Goal: Check status: Check status

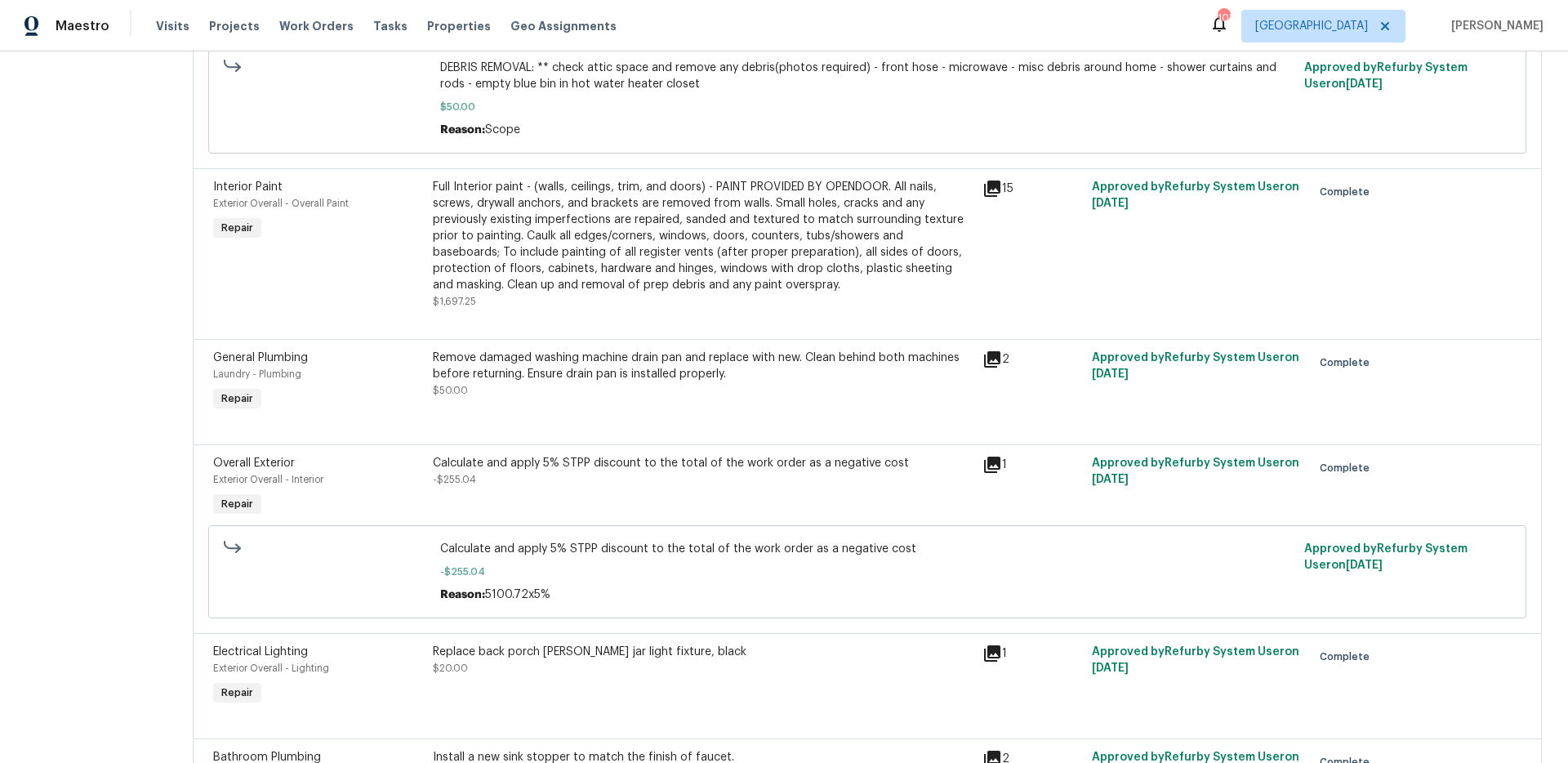
scroll to position [898, 0]
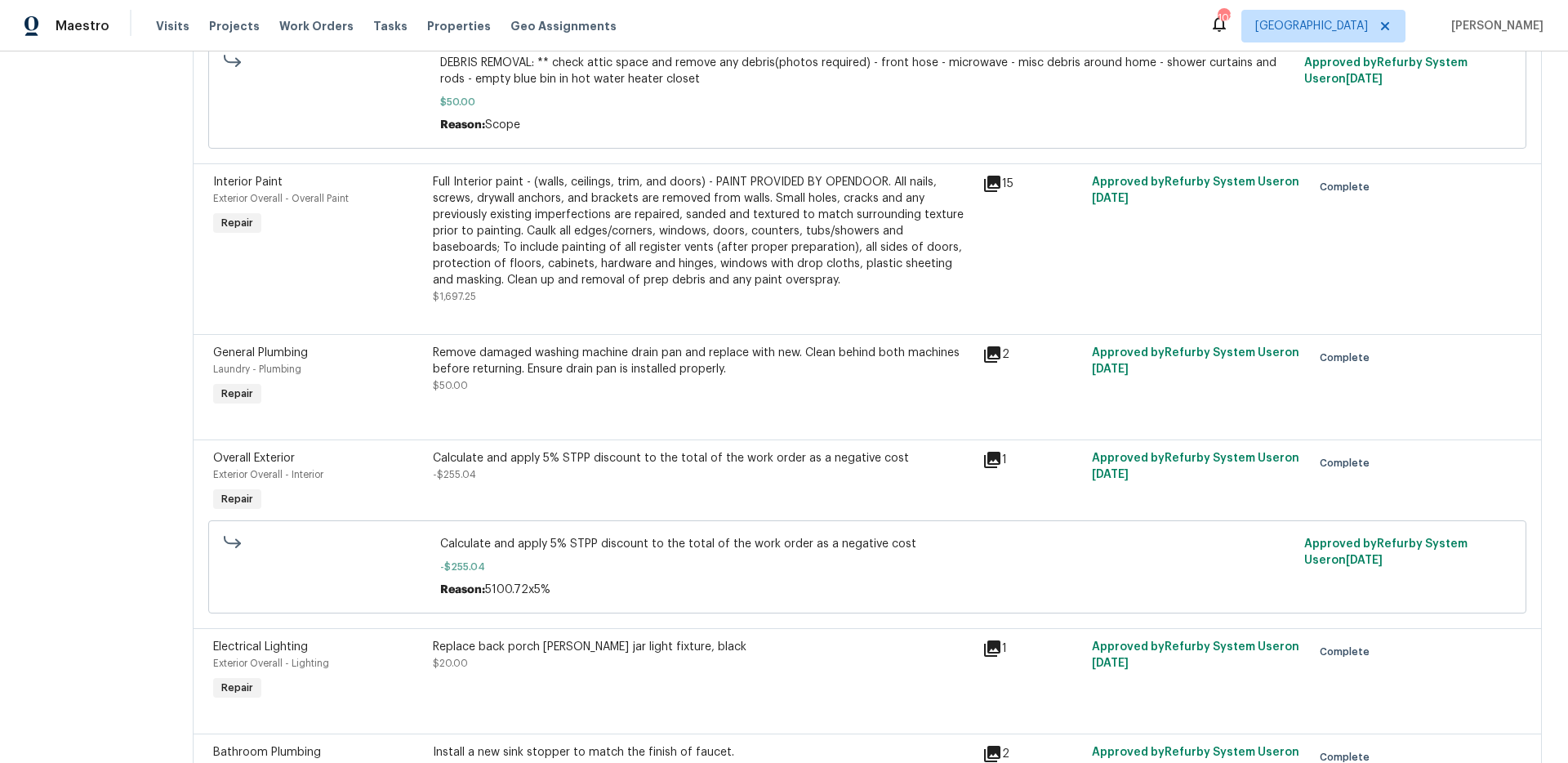
click at [1000, 359] on icon at bounding box center [992, 354] width 20 height 20
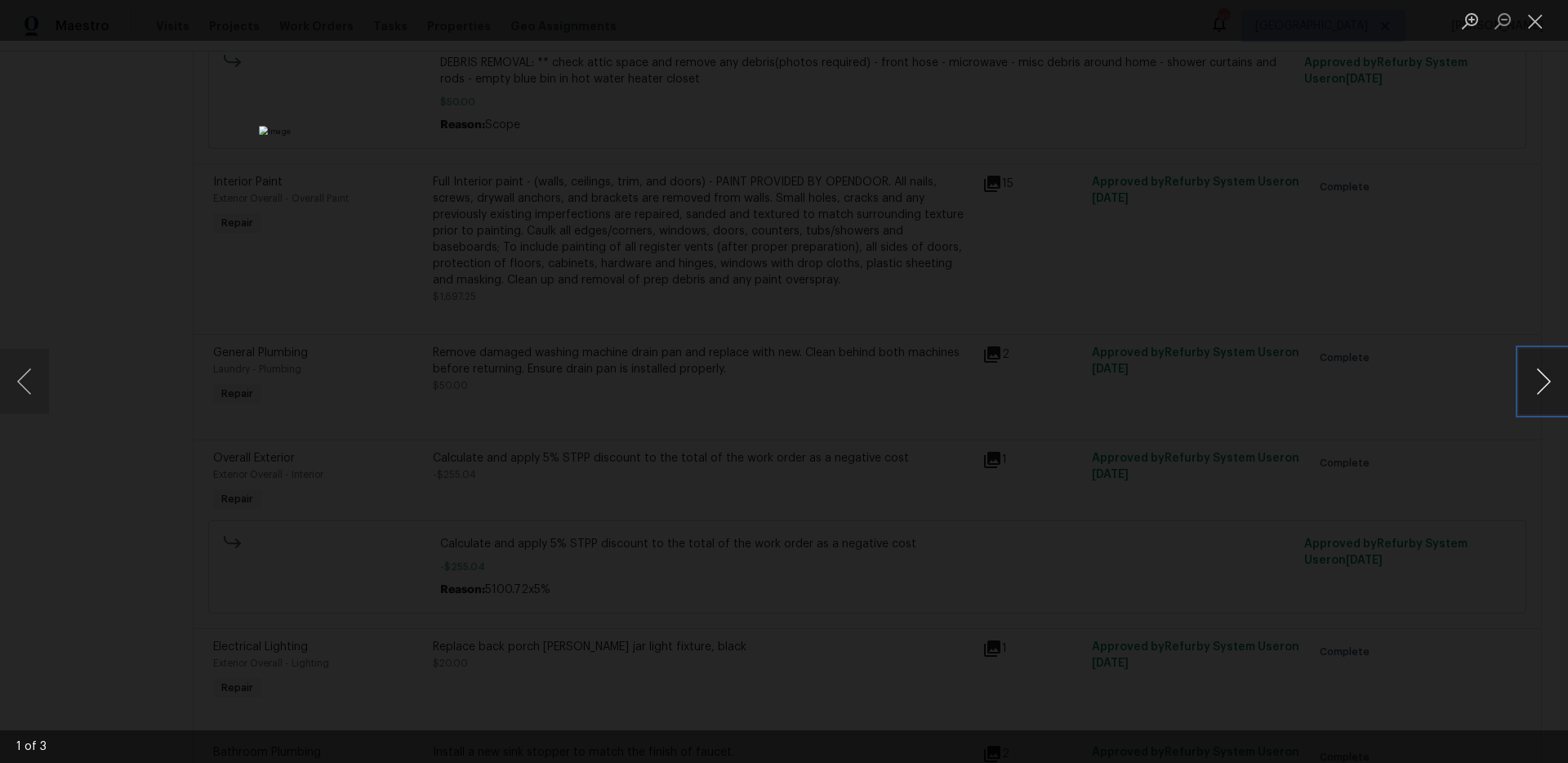
click at [1553, 385] on button "Next image" at bounding box center [1543, 382] width 49 height 66
click at [1088, 430] on div "Lightbox" at bounding box center [784, 382] width 1568 height 763
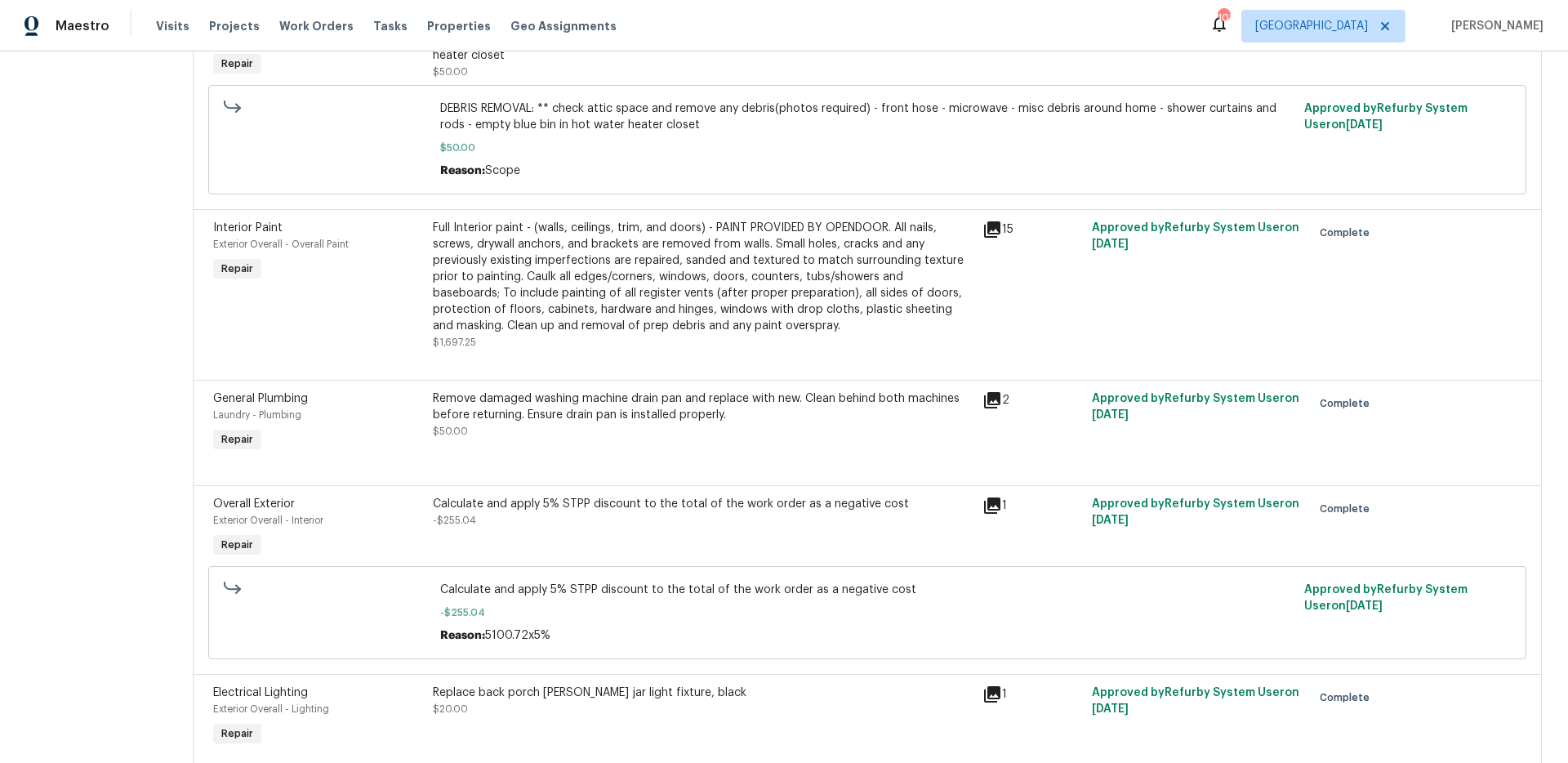
scroll to position [0, 0]
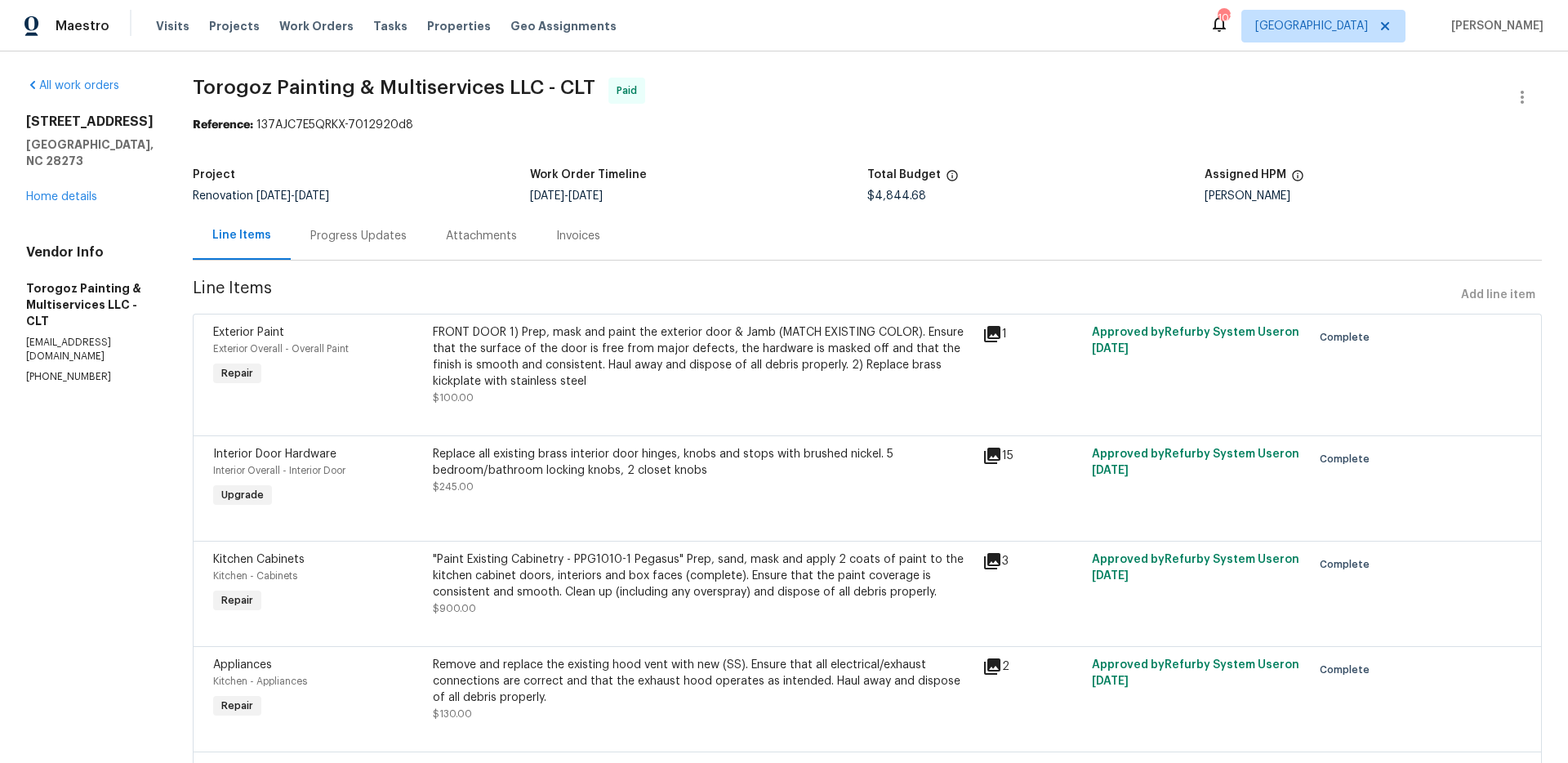
click at [52, 171] on div "[STREET_ADDRESS] Home details" at bounding box center [89, 159] width 127 height 92
click at [52, 191] on link "Home details" at bounding box center [62, 197] width 71 height 11
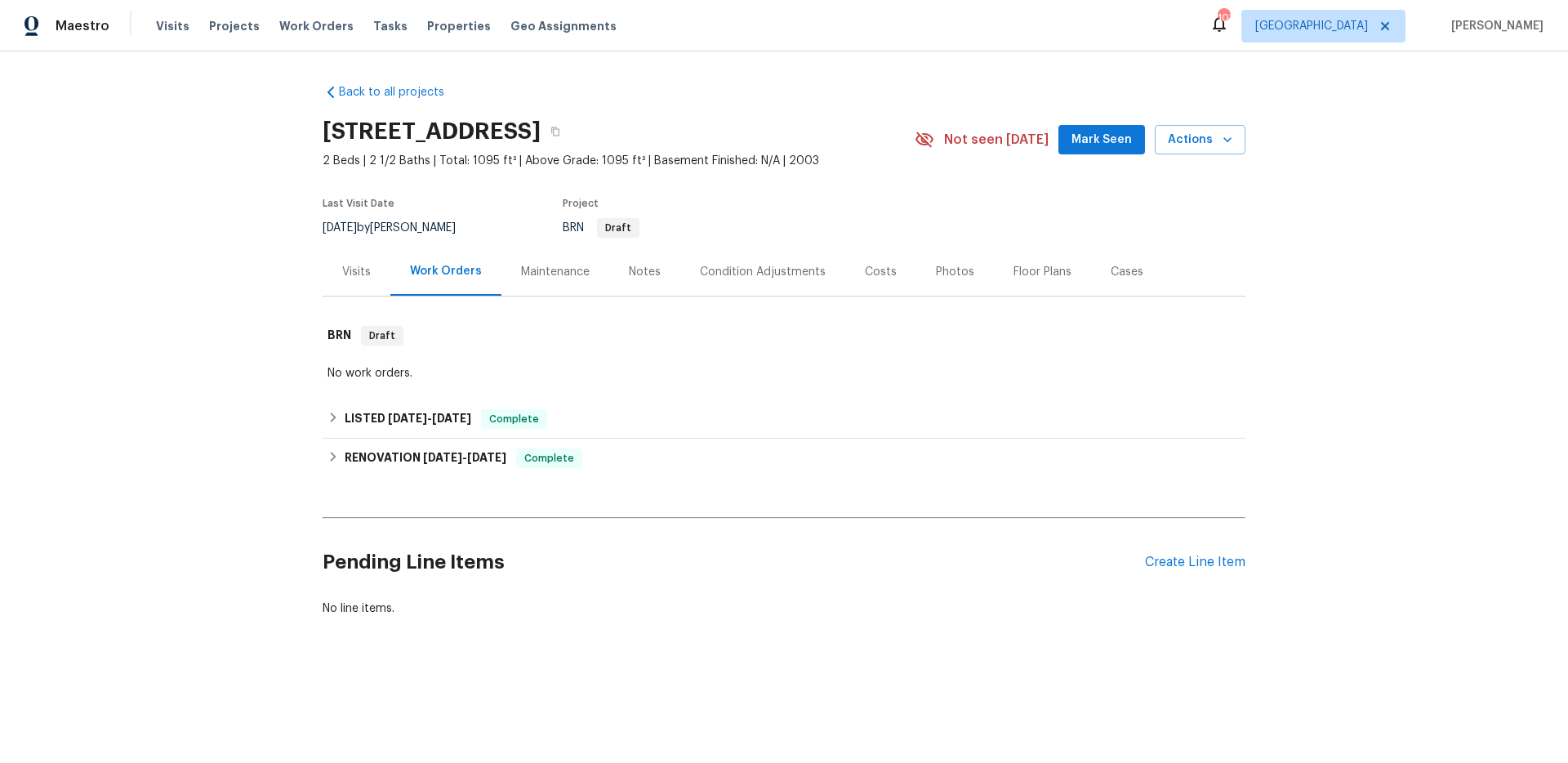
click at [179, 297] on div "Back to all projects [STREET_ADDRESS] 2 Beds | 2 1/2 Baths | Total: 1095 ft² | …" at bounding box center [784, 390] width 1568 height 676
click at [248, 258] on div "Back to all projects [STREET_ADDRESS] 2 Beds | 2 1/2 Baths | Total: 1095 ft² | …" at bounding box center [784, 390] width 1568 height 676
drag, startPoint x: 253, startPoint y: 395, endPoint x: 456, endPoint y: 424, distance: 205.1
click at [253, 395] on div "Back to all projects [STREET_ADDRESS] 2 Beds | 2 1/2 Baths | Total: 1095 ft² | …" at bounding box center [784, 390] width 1568 height 676
click at [435, 449] on h6 "RENOVATION [DATE] - [DATE]" at bounding box center [425, 459] width 162 height 20
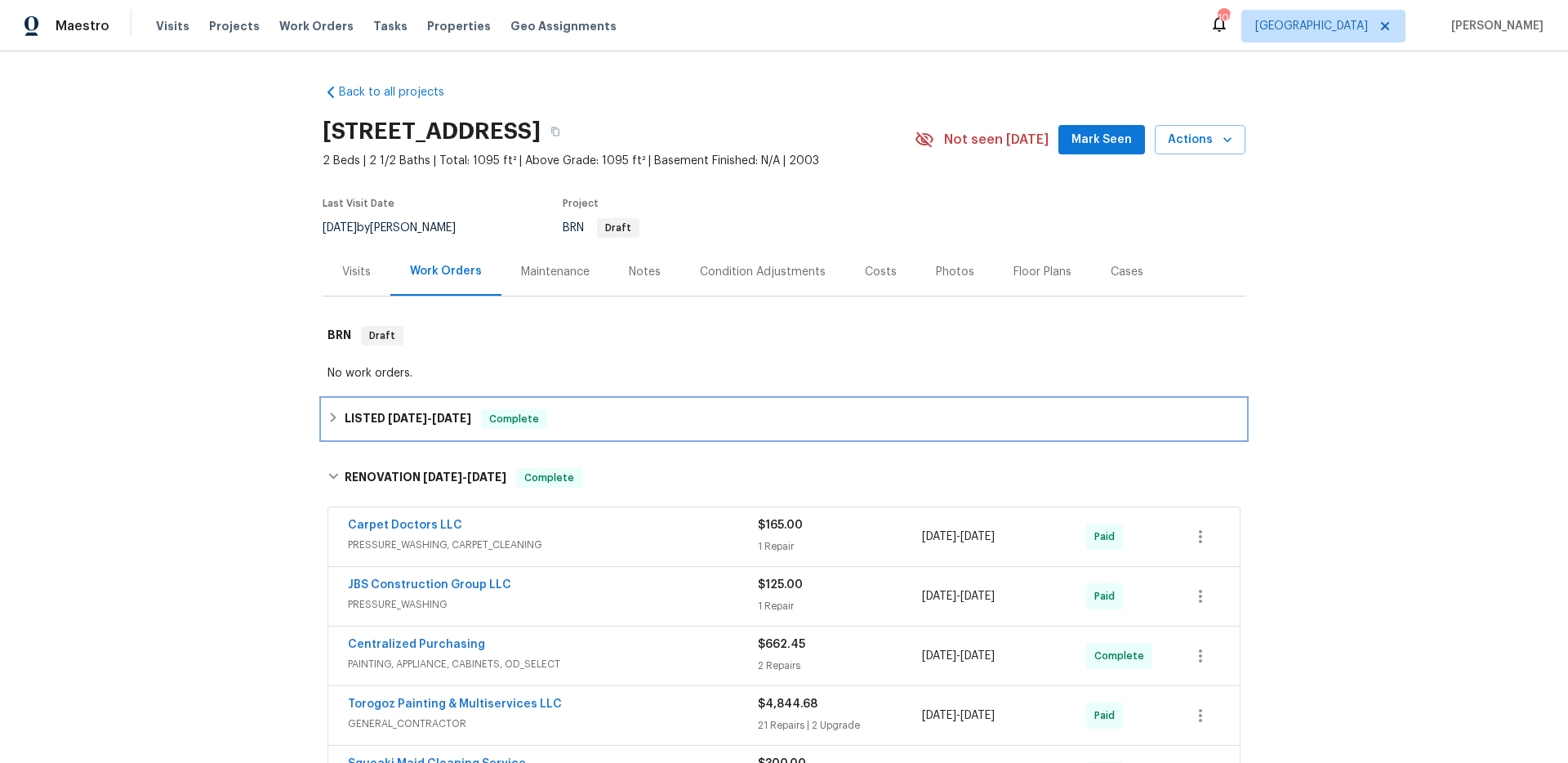
click at [435, 426] on h6 "LISTED 5/28/25 - 5/29/25" at bounding box center [408, 419] width 126 height 20
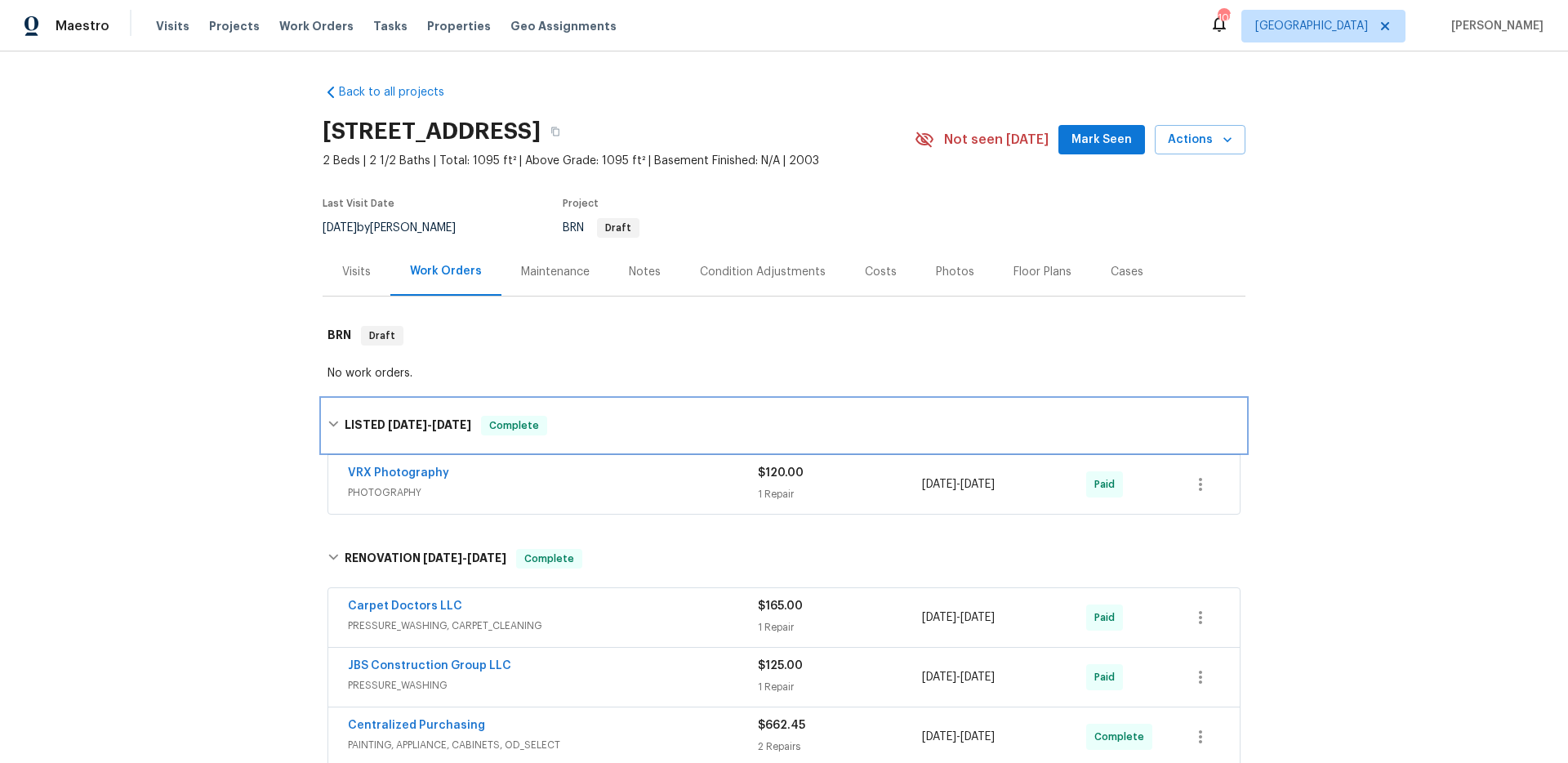
scroll to position [450, 0]
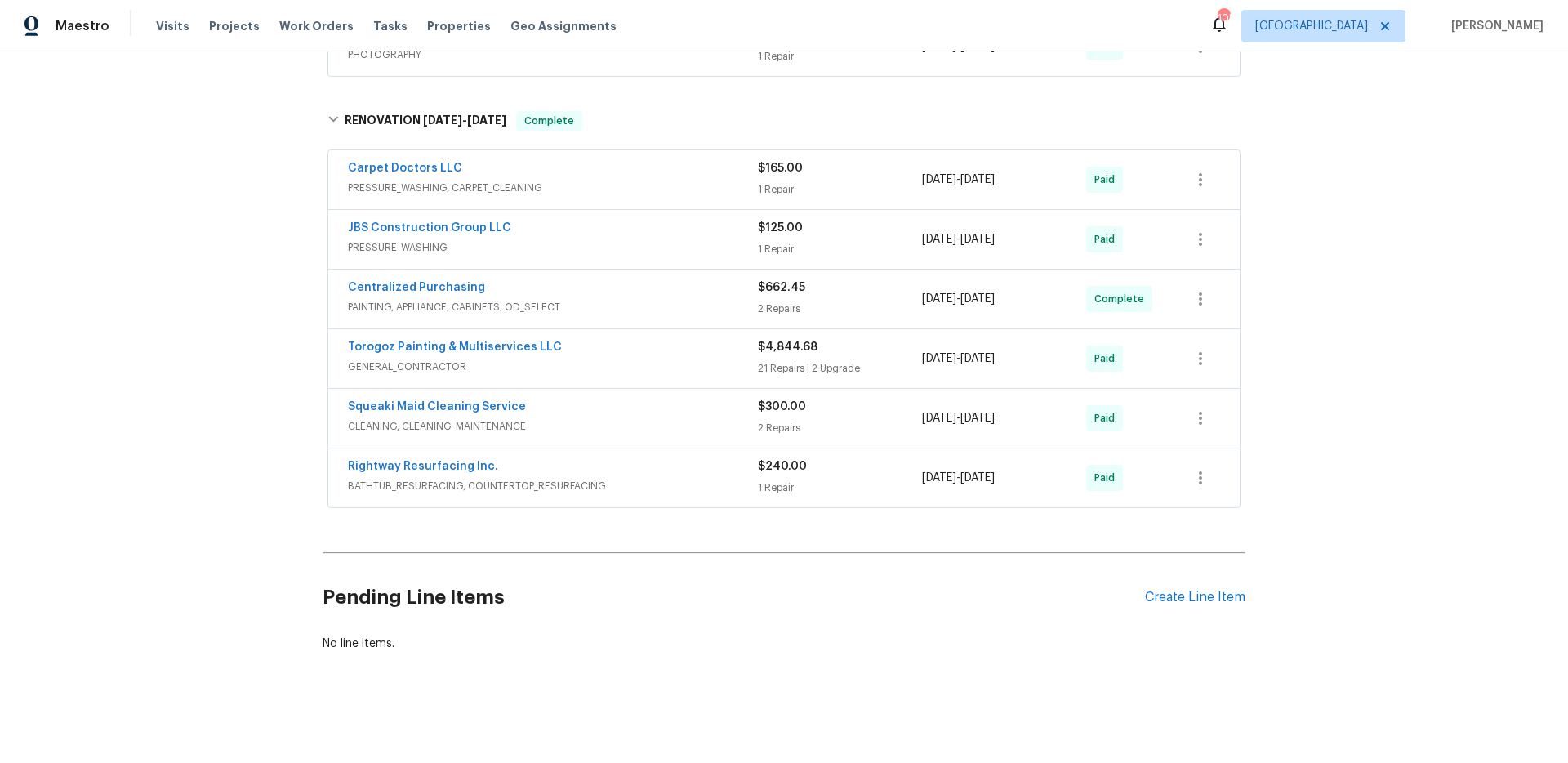
click at [545, 477] on span "BATHTUB_RESURFACING, COUNTERTOP_RESURFACING" at bounding box center [553, 486] width 410 height 16
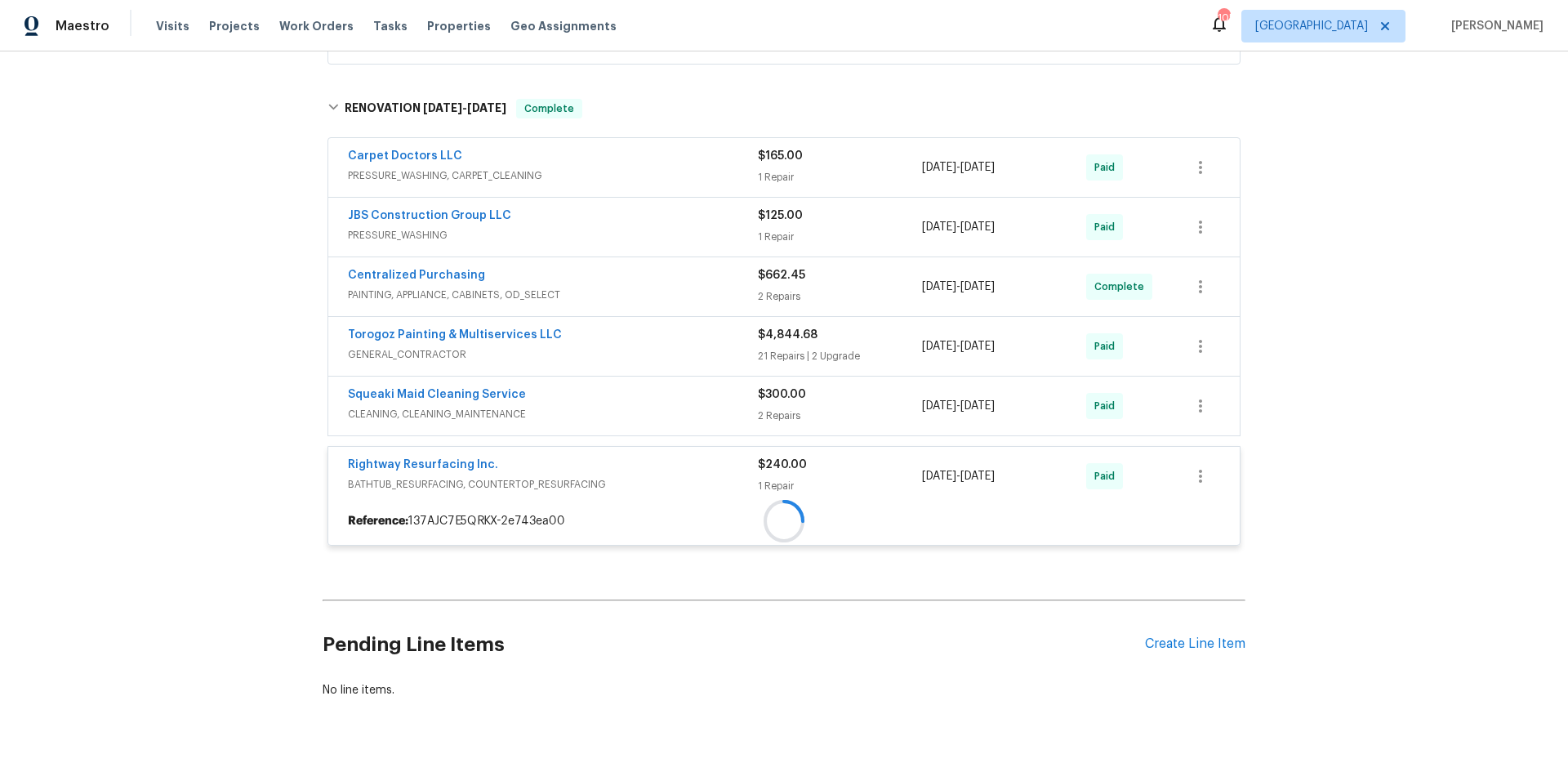
click at [574, 418] on span "CLEANING, CLEANING_MAINTENANCE" at bounding box center [553, 414] width 410 height 16
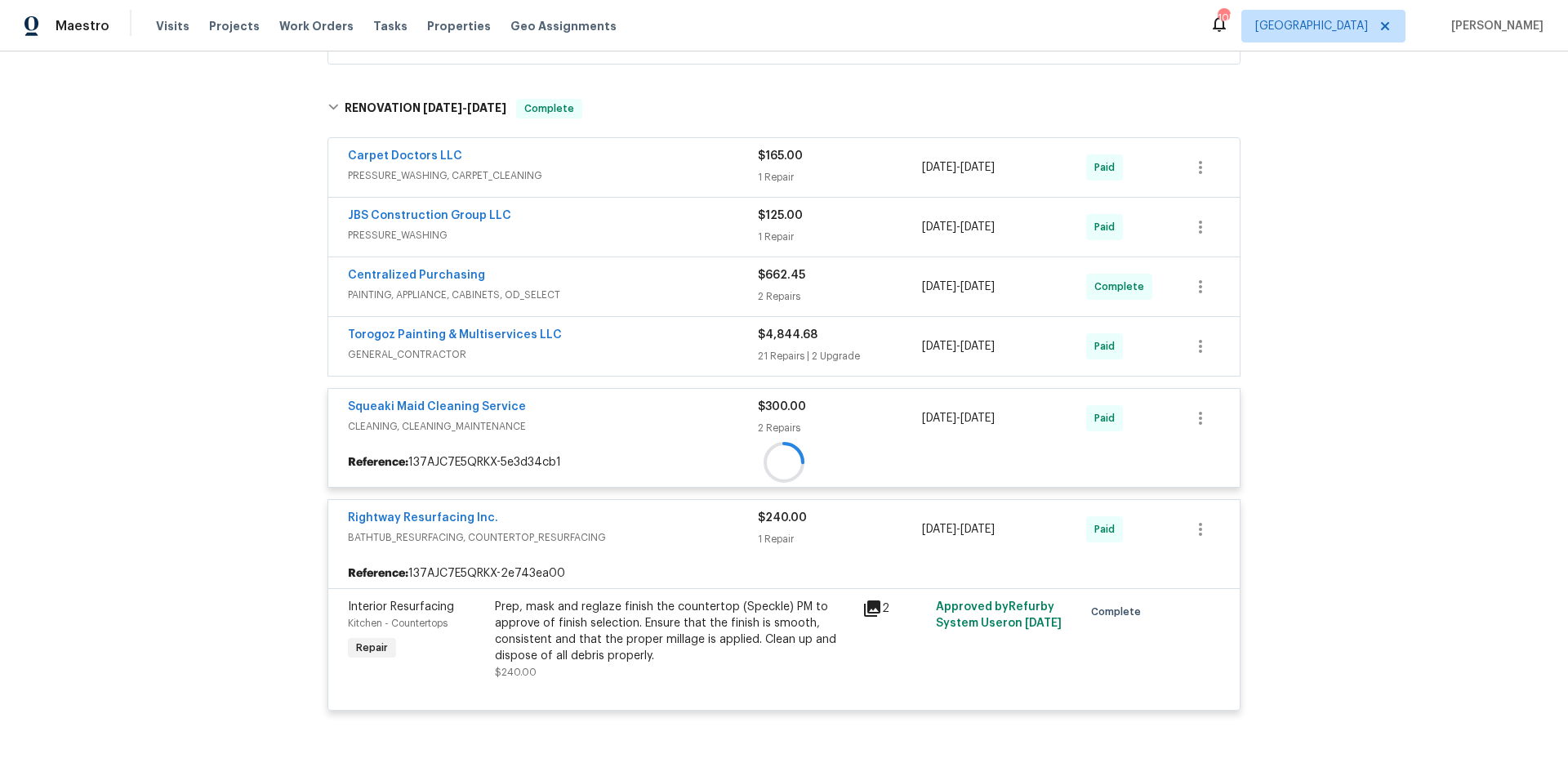
click at [581, 370] on div "Carpet Doctors LLC PRESSURE_WASHING, CARPET_CLEANING $165.00 1 Repair 5/19/2025…" at bounding box center [783, 430] width 913 height 584
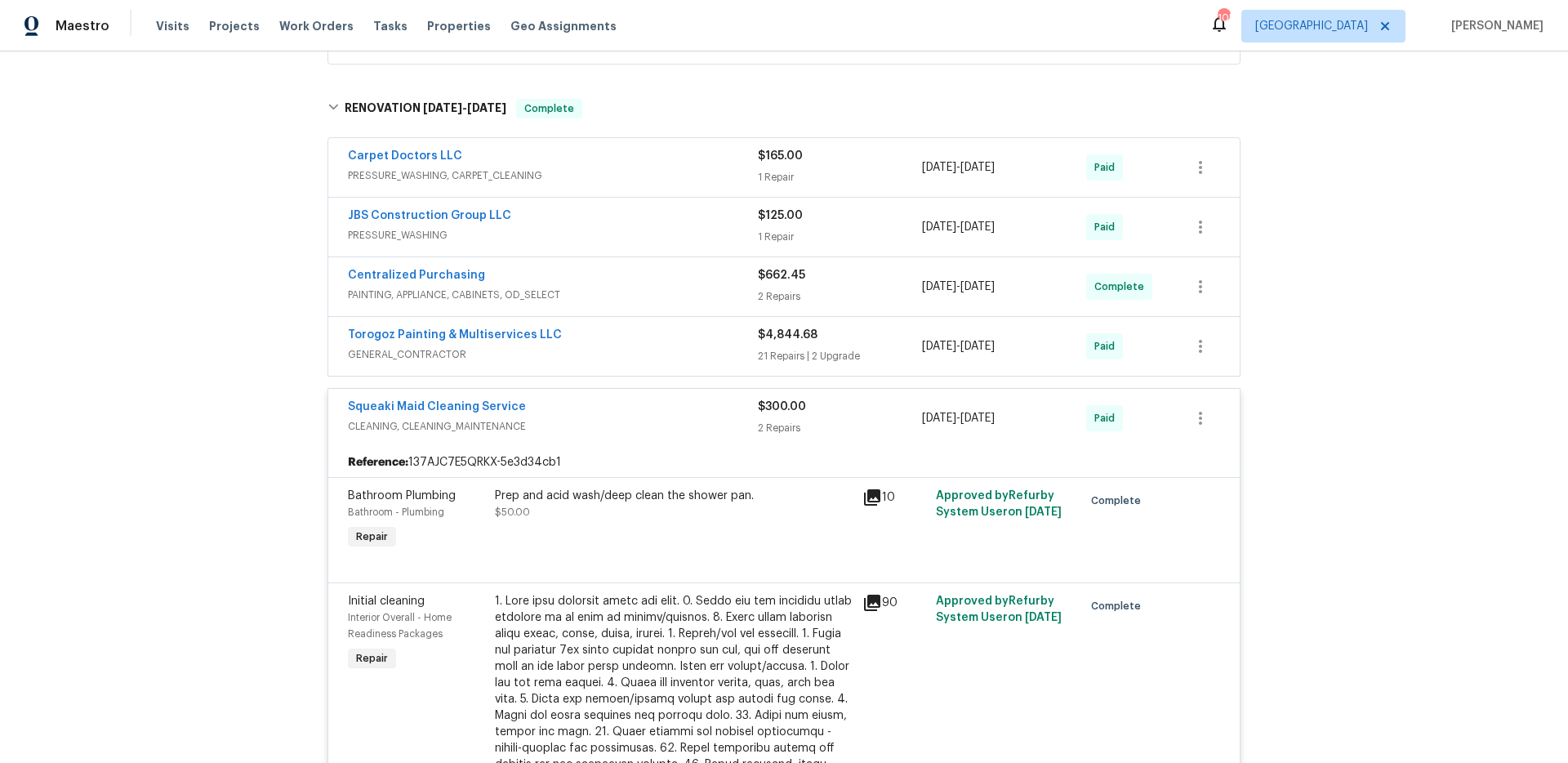
drag, startPoint x: 603, startPoint y: 354, endPoint x: 602, endPoint y: 345, distance: 9.1
click at [604, 354] on span "GENERAL_CONTRACTOR" at bounding box center [553, 354] width 410 height 16
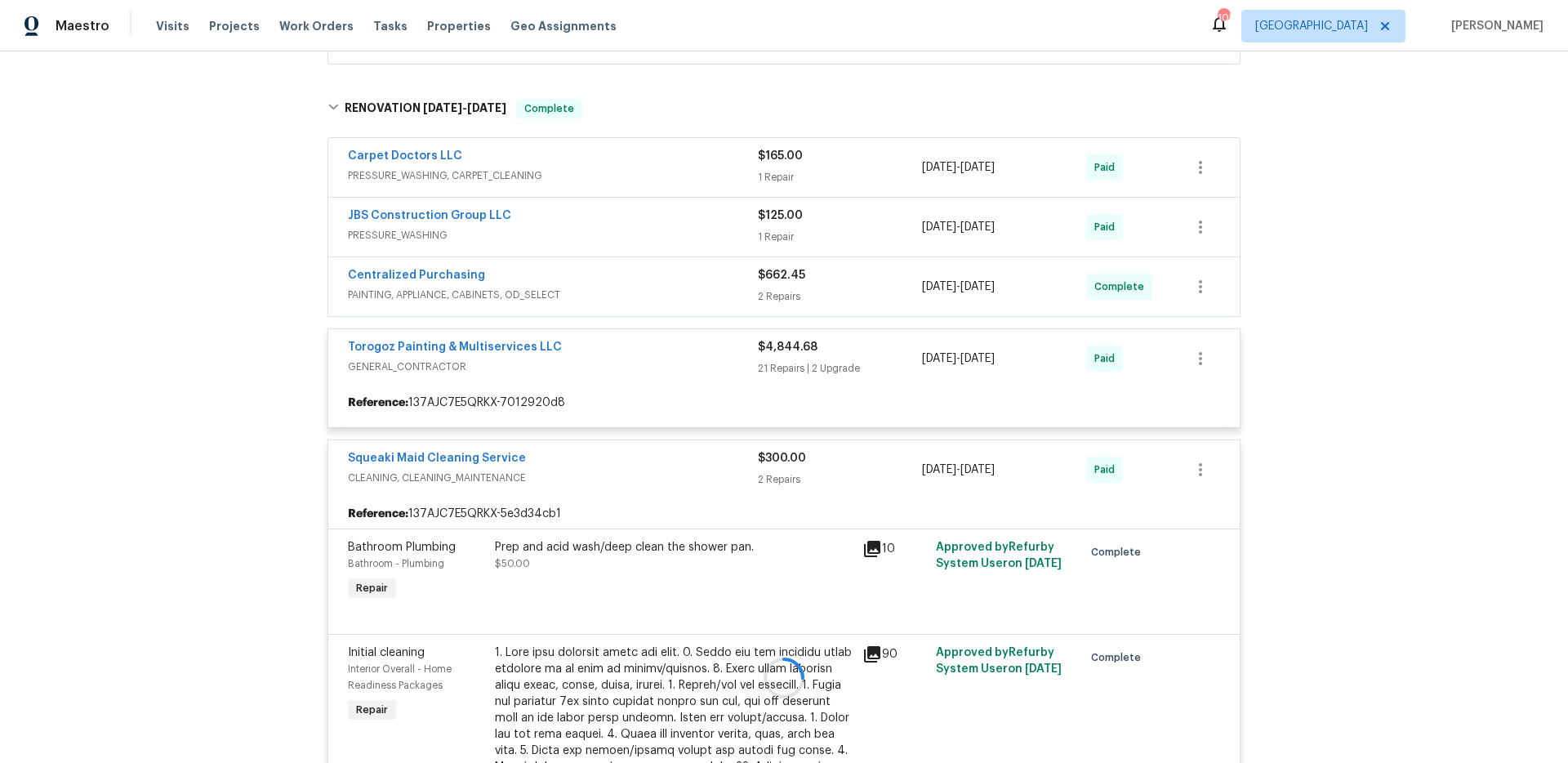
click at [543, 290] on div at bounding box center [783, 678] width 923 height 1191
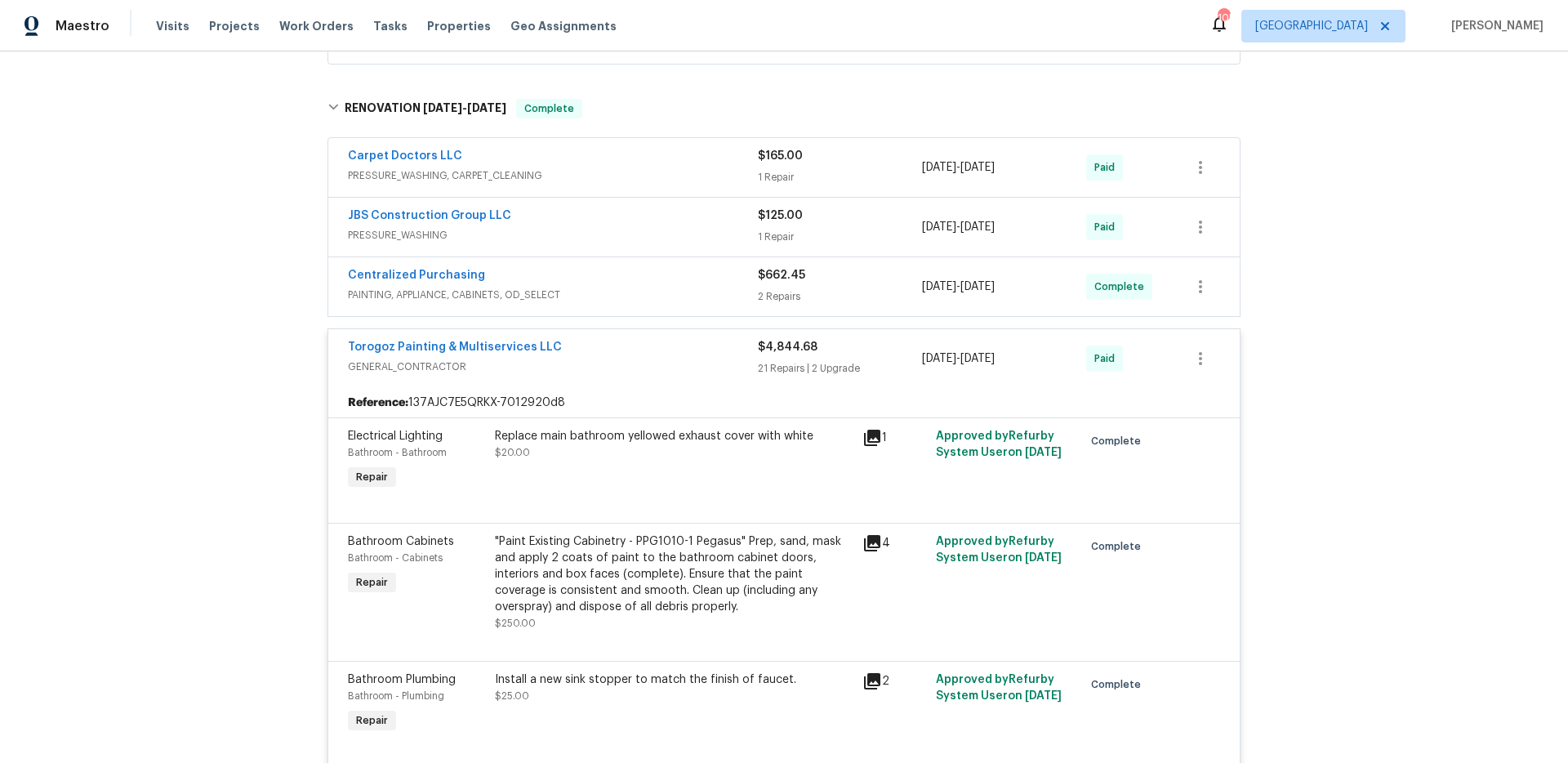
click at [530, 288] on span "PAINTING, APPLIANCE, CABINETS, OD_SELECT" at bounding box center [553, 295] width 410 height 16
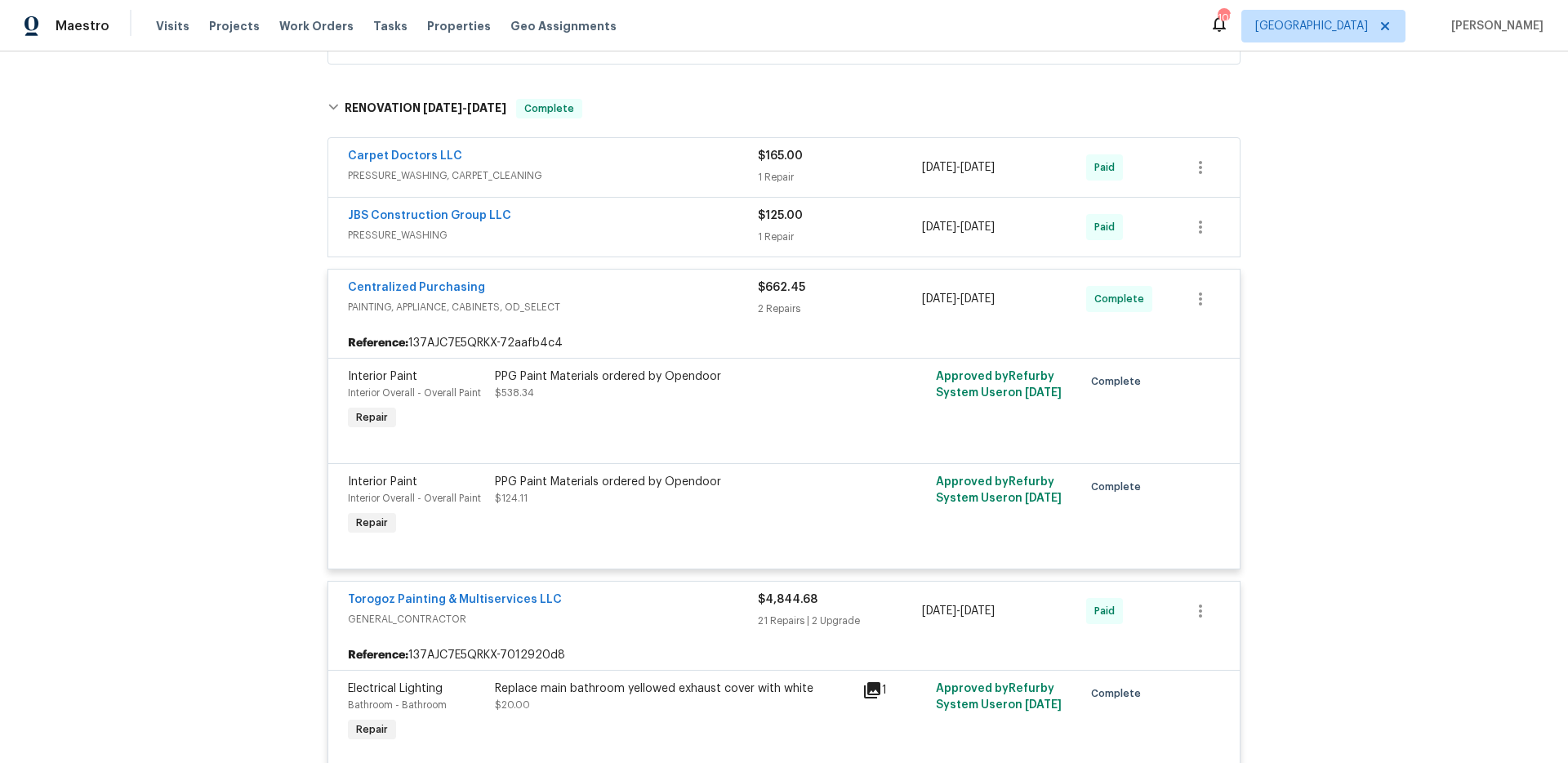
click at [575, 234] on span "PRESSURE_WASHING" at bounding box center [553, 235] width 410 height 16
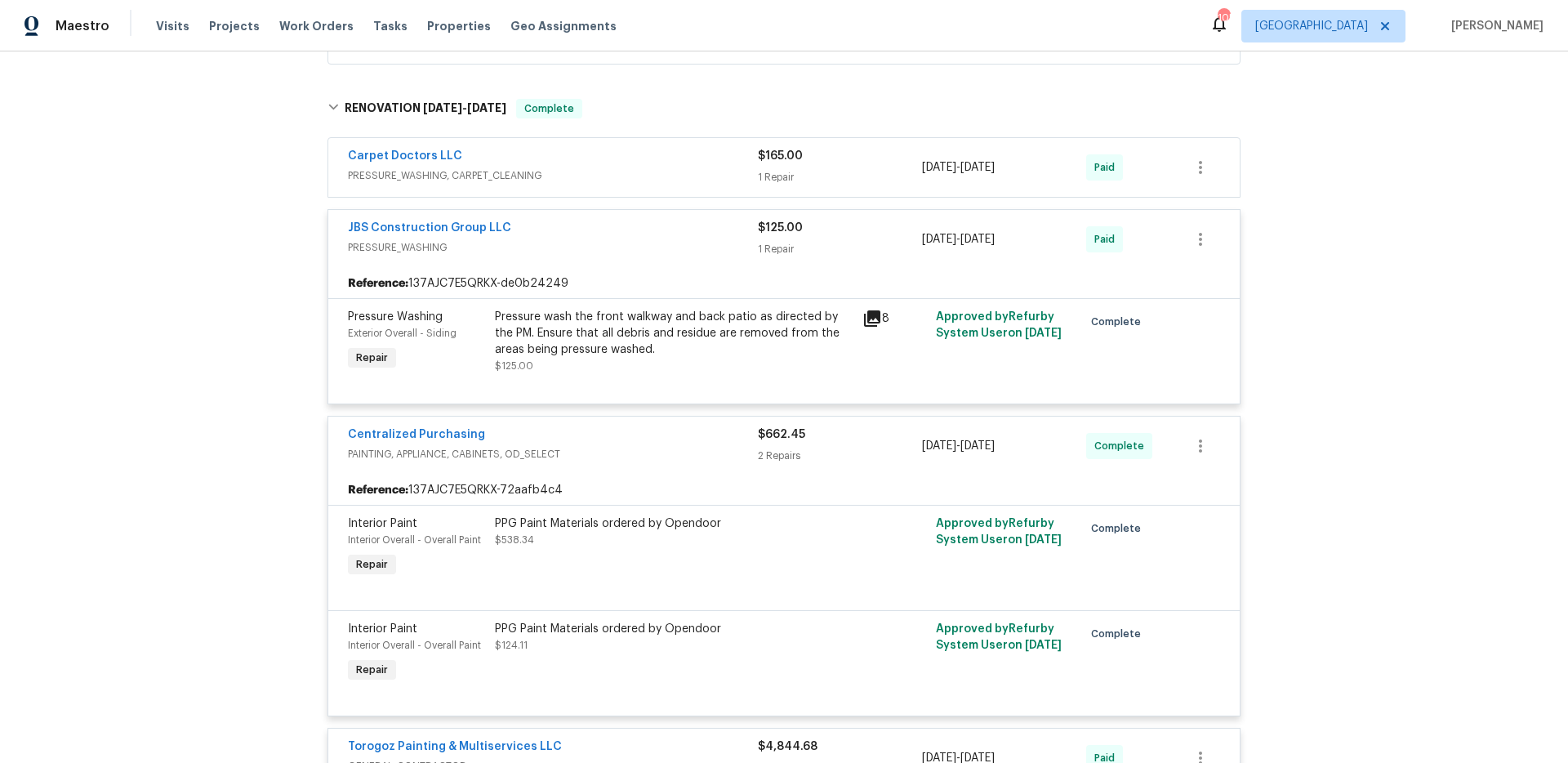
drag, startPoint x: 577, startPoint y: 169, endPoint x: 576, endPoint y: 180, distance: 11.0
click at [577, 169] on span "PRESSURE_WASHING, CARPET_CLEANING" at bounding box center [553, 176] width 410 height 16
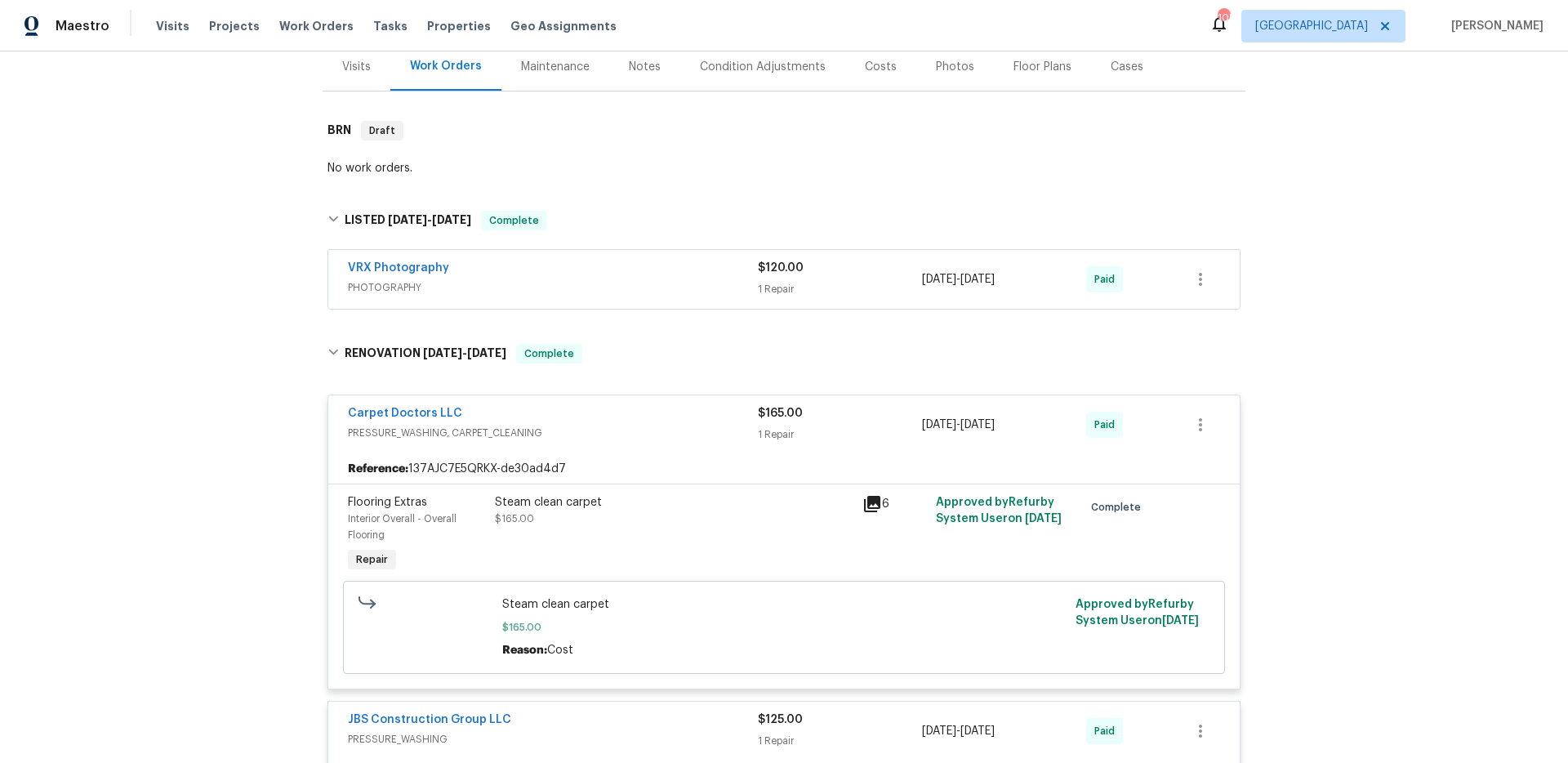
scroll to position [240, 0]
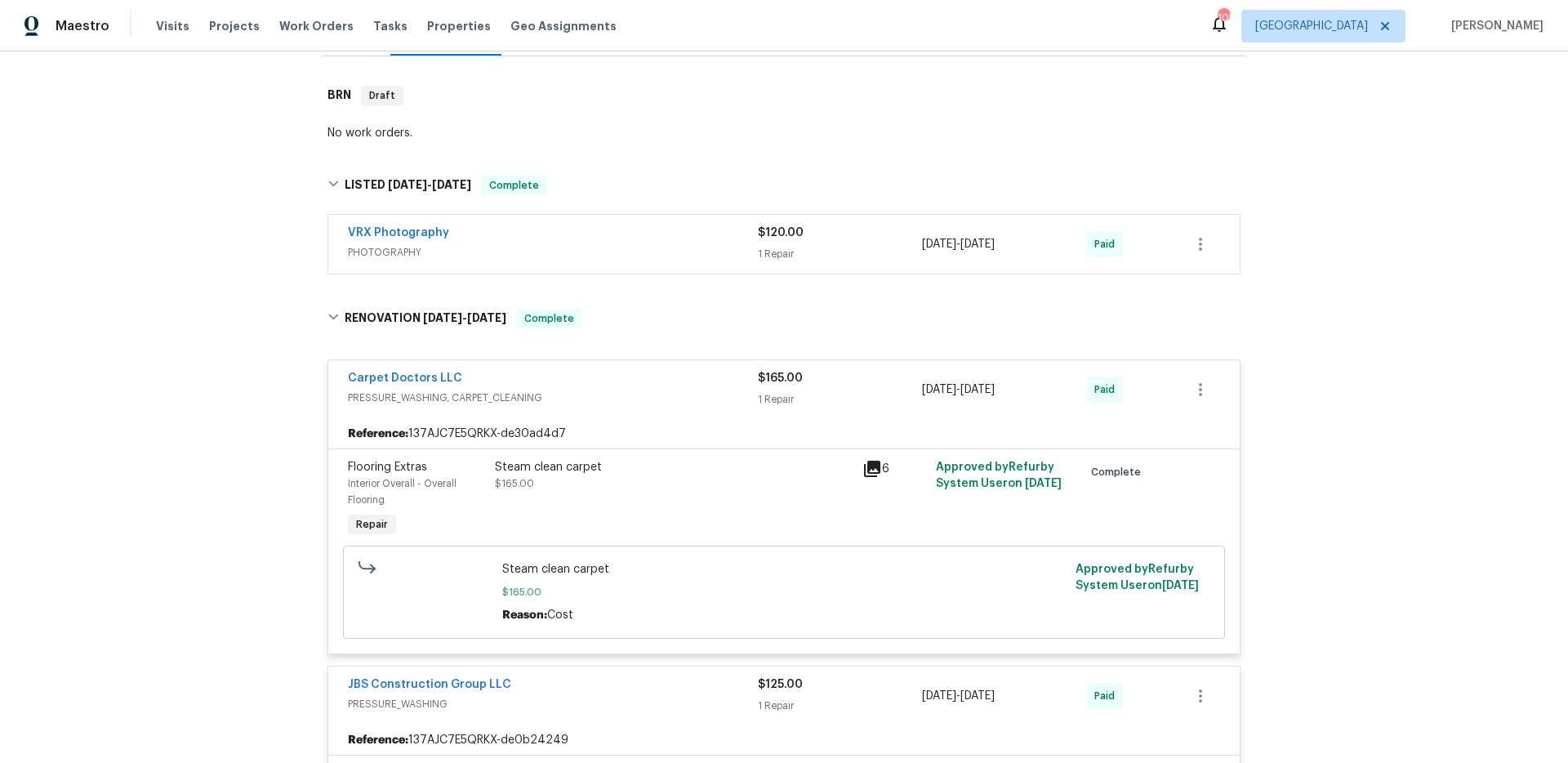
click at [629, 244] on div "VRX Photography" at bounding box center [553, 235] width 410 height 20
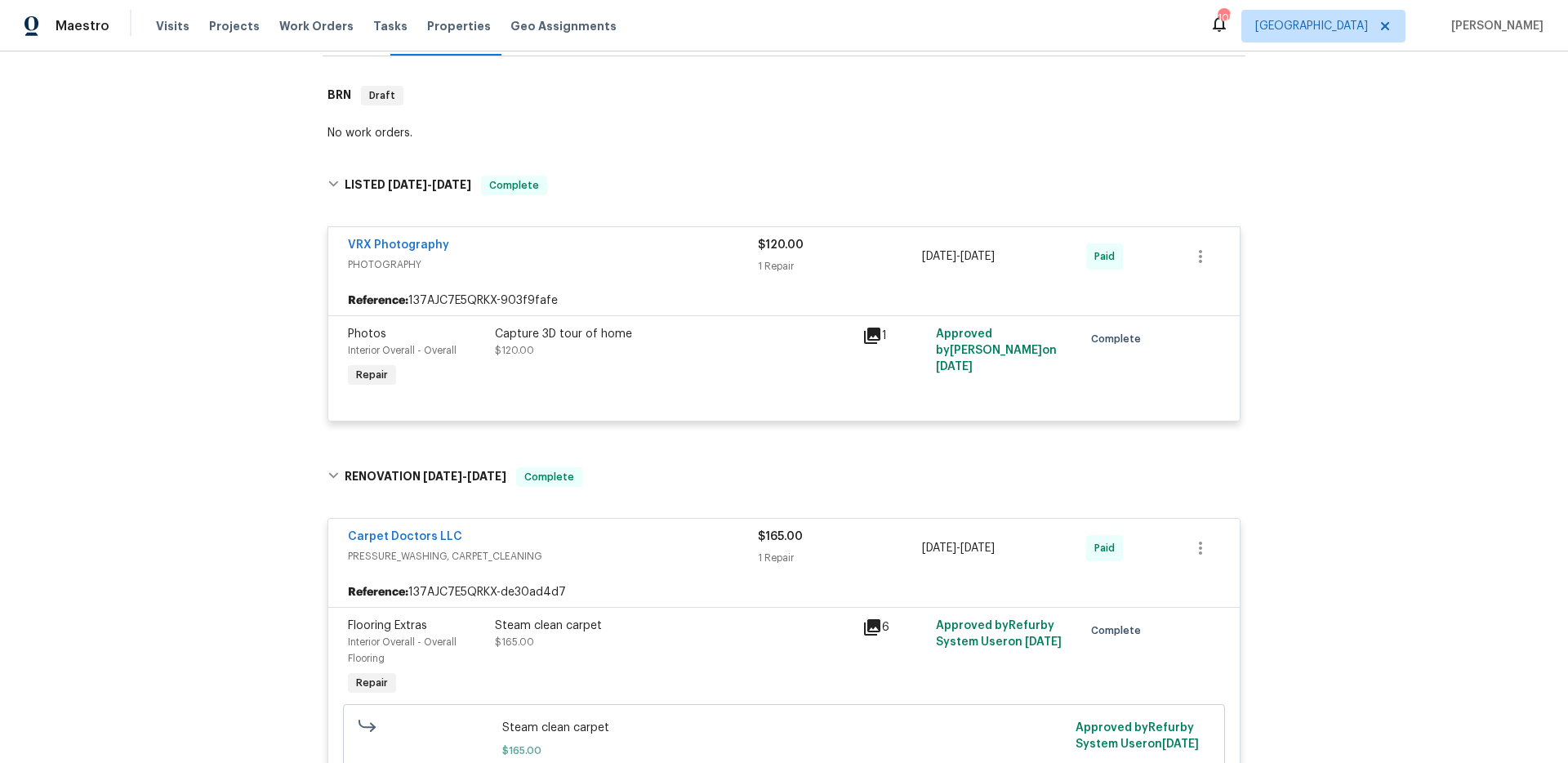
click at [84, 322] on div "Back to all projects 14123 Tranters Creek Ln, Charlotte, NC 28273 2 Beds | 2 1/…" at bounding box center [784, 407] width 1568 height 711
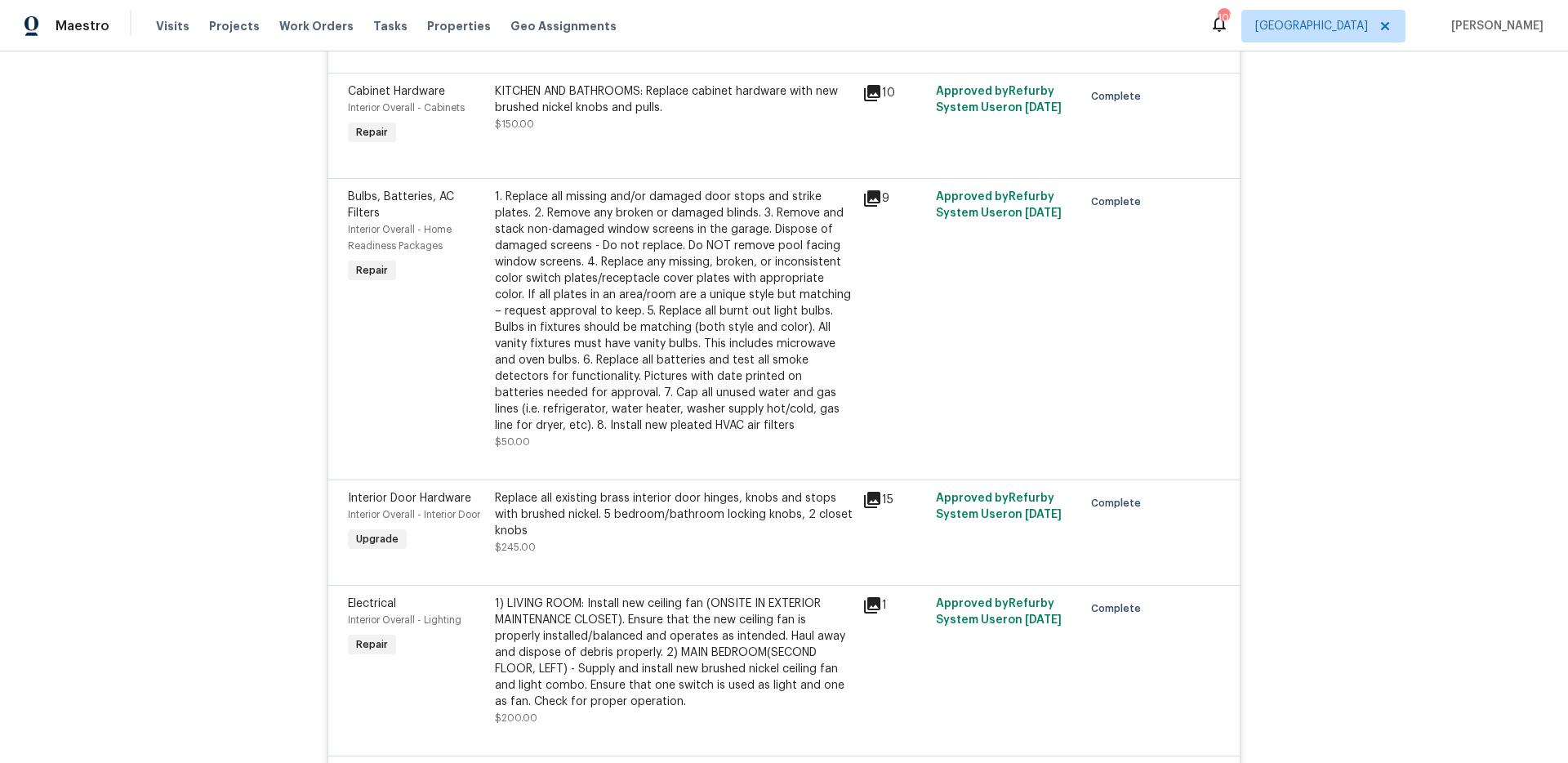
scroll to position [3235, 0]
click at [881, 191] on div "9" at bounding box center [894, 199] width 64 height 20
click at [867, 191] on icon at bounding box center [872, 199] width 16 height 16
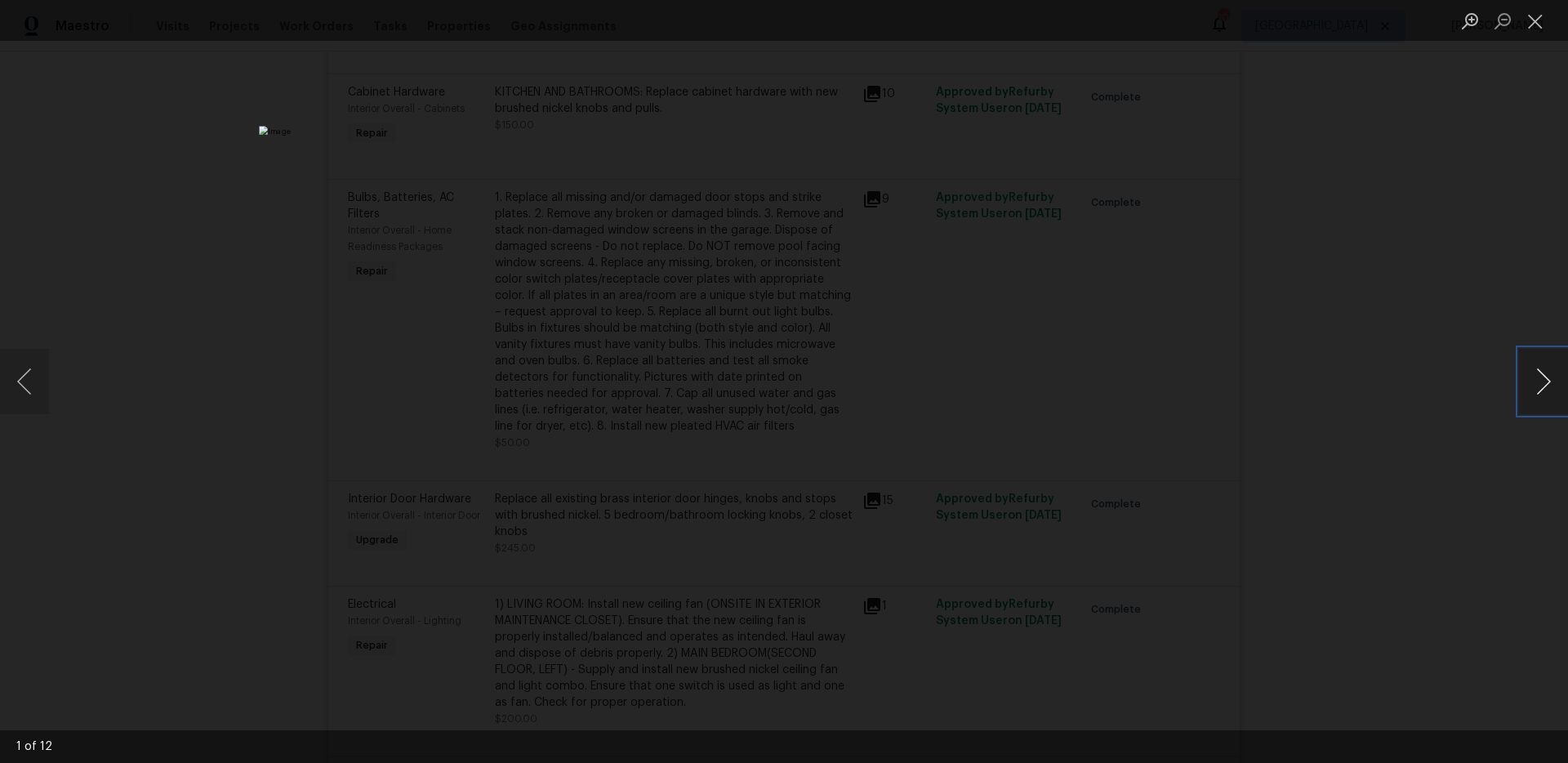
click at [1548, 379] on button "Next image" at bounding box center [1543, 382] width 49 height 66
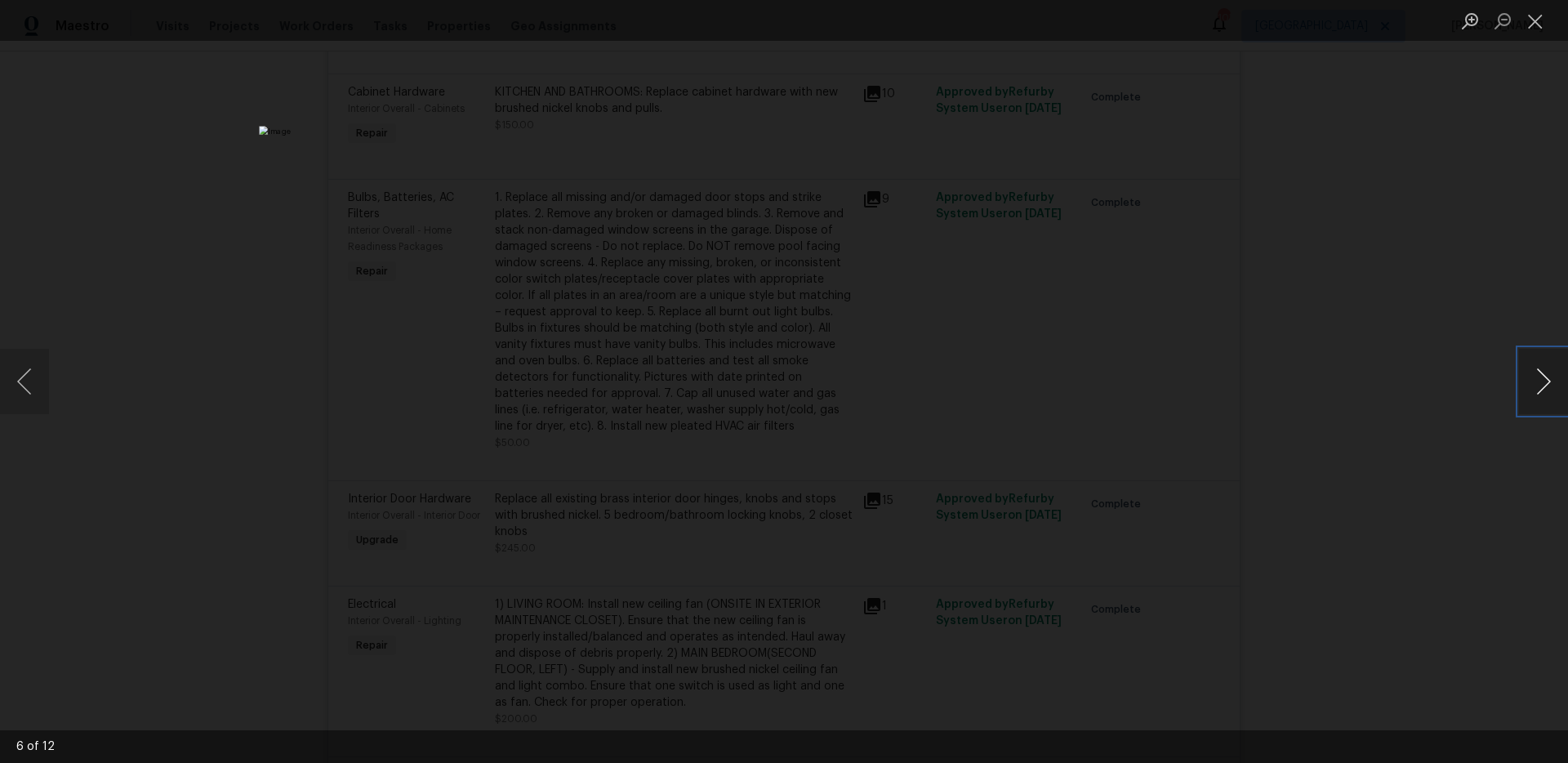
click at [1548, 379] on button "Next image" at bounding box center [1543, 382] width 49 height 66
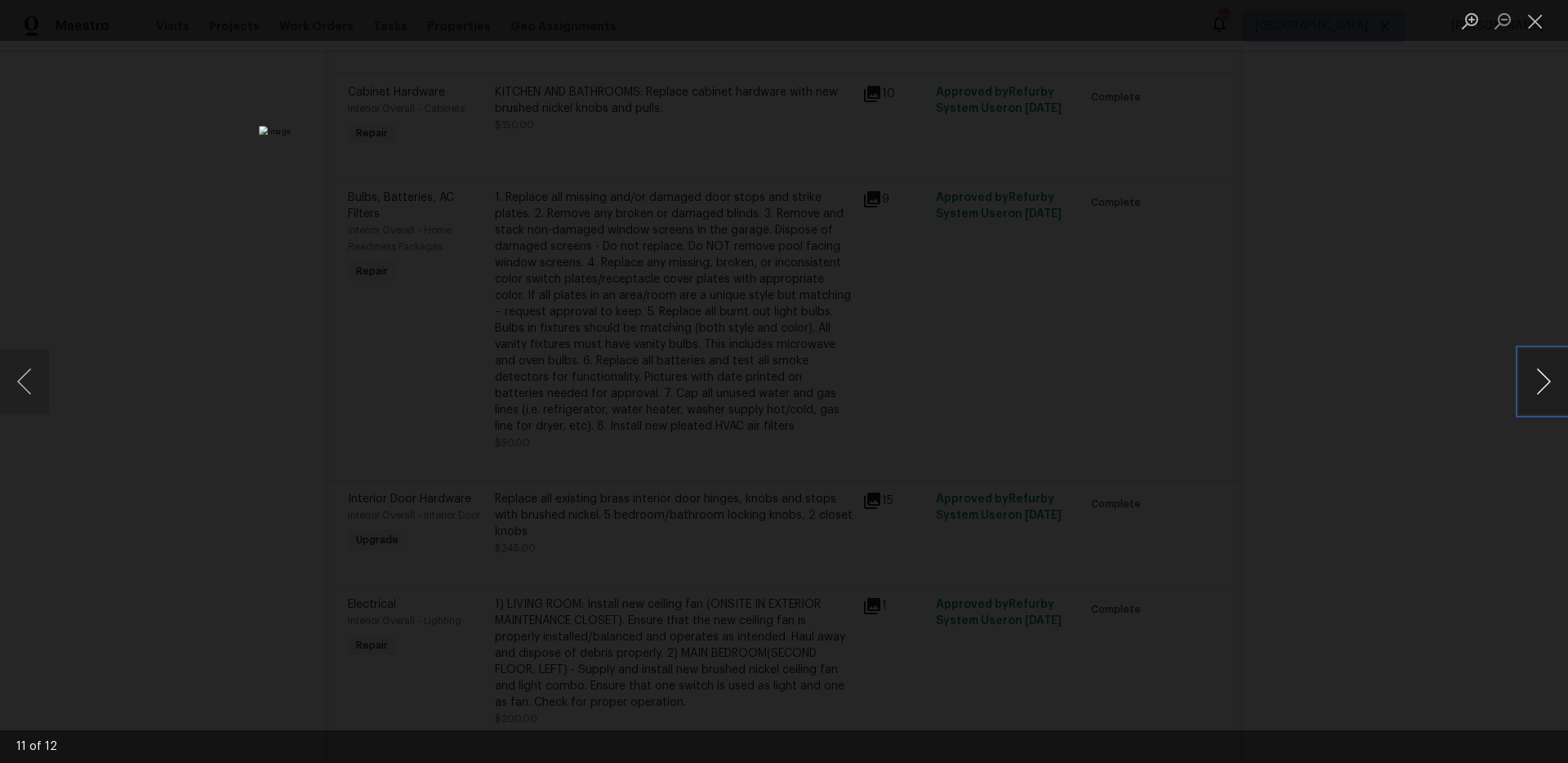
click at [1548, 379] on button "Next image" at bounding box center [1543, 382] width 49 height 66
click at [1338, 412] on div "Lightbox" at bounding box center [784, 382] width 1568 height 763
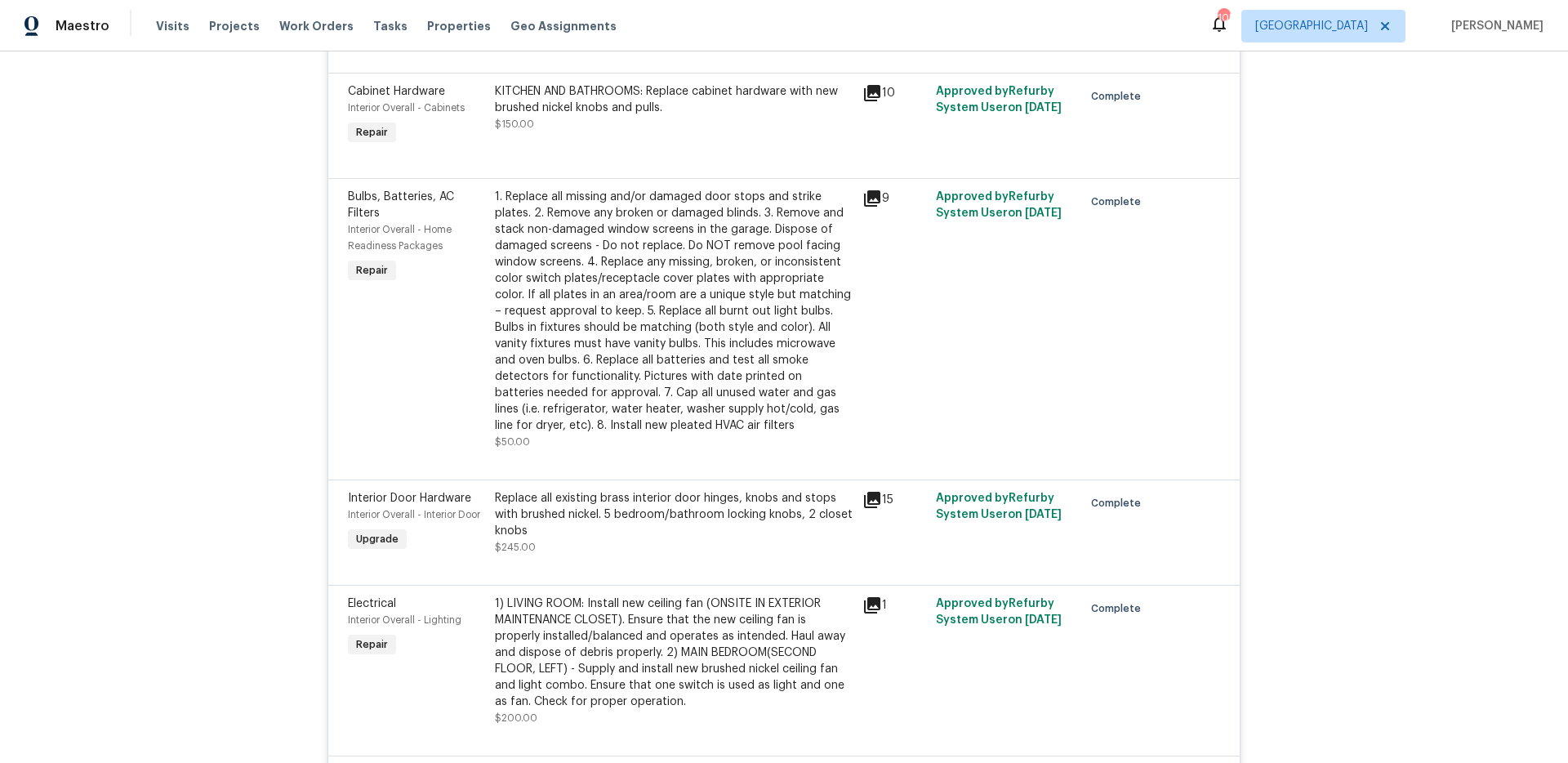
scroll to position [4457, 0]
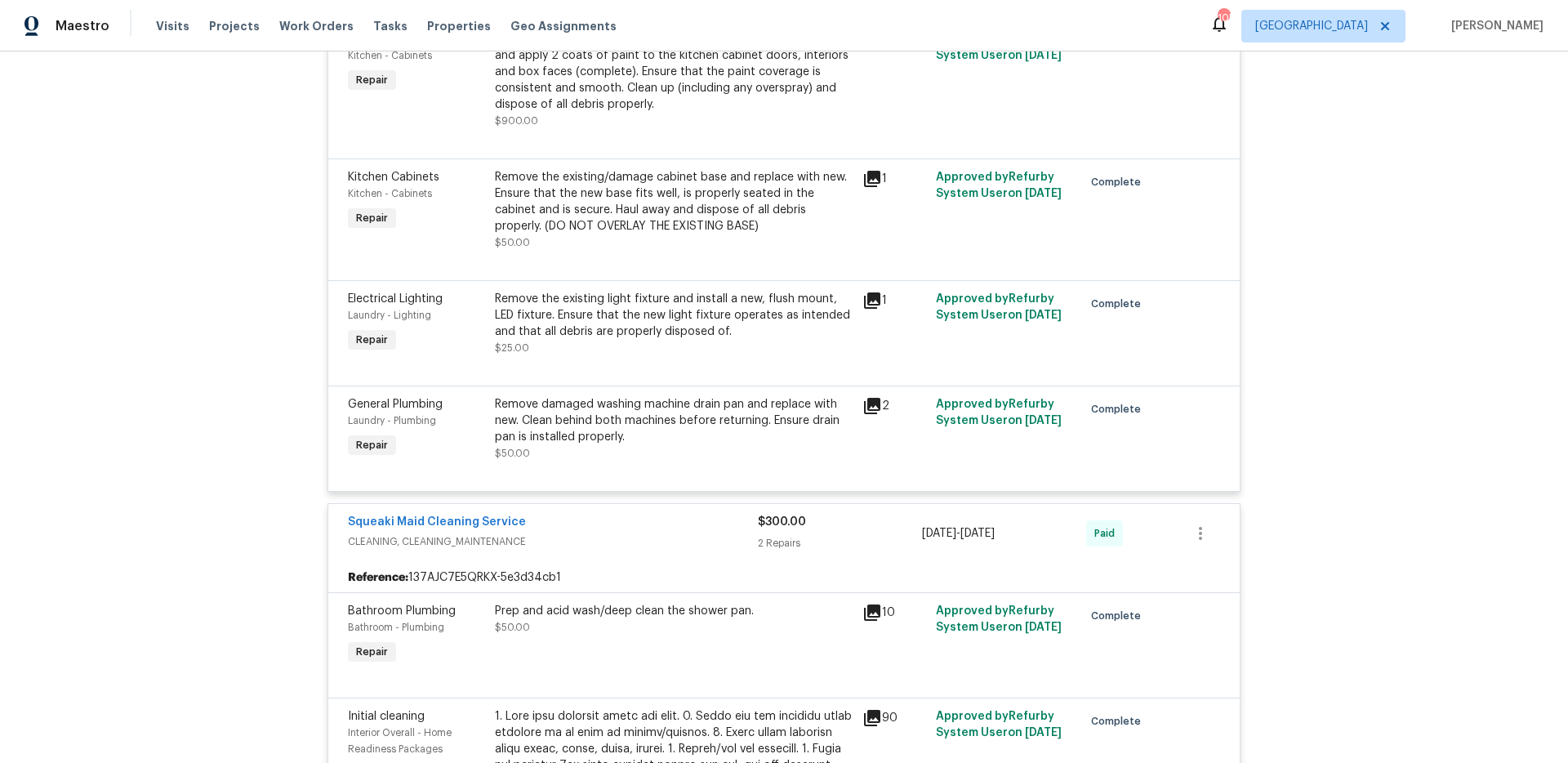
click at [864, 404] on icon at bounding box center [872, 406] width 16 height 16
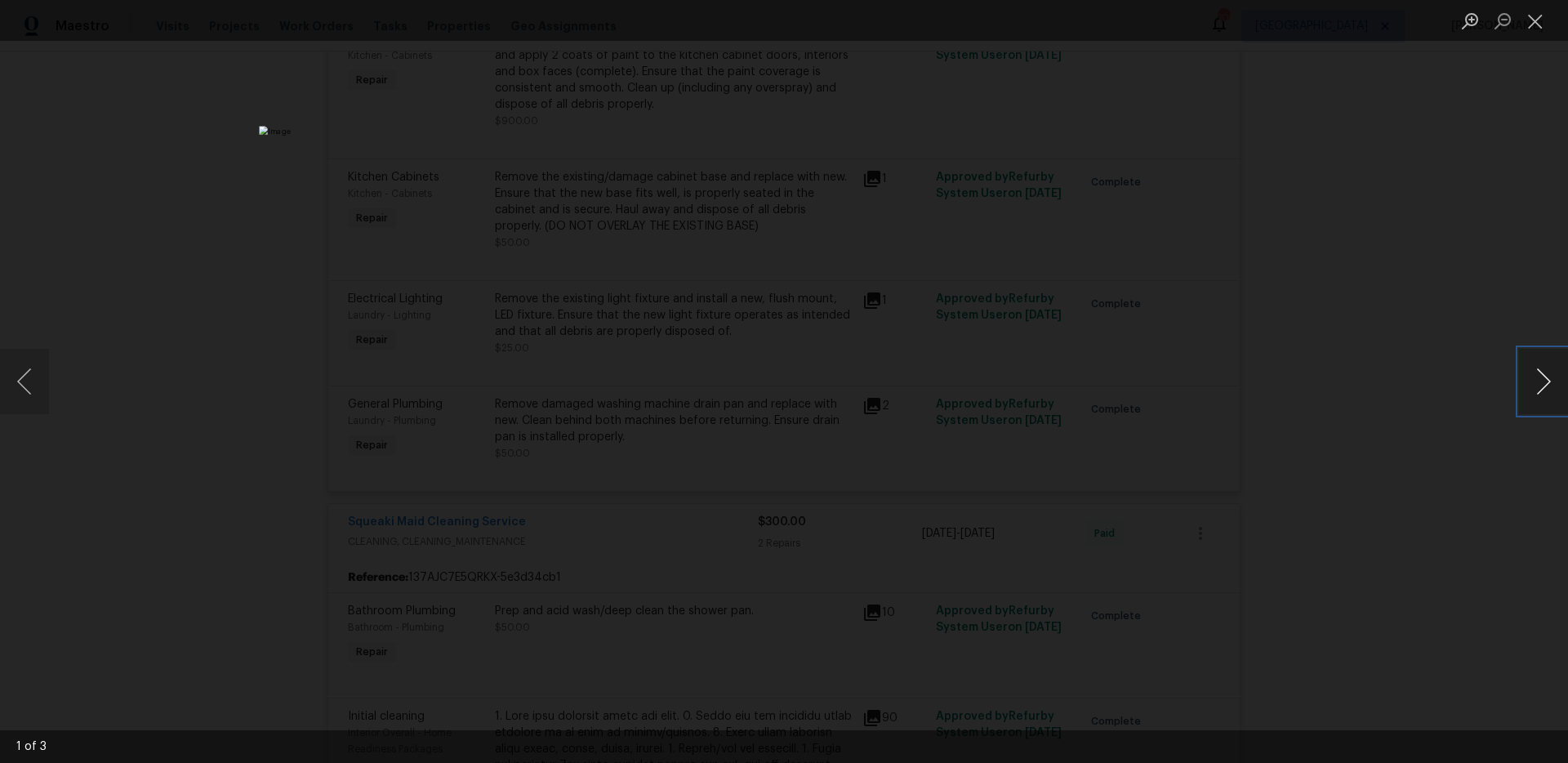
click at [1553, 404] on button "Next image" at bounding box center [1543, 382] width 49 height 66
click at [1162, 283] on div "Lightbox" at bounding box center [784, 382] width 1568 height 763
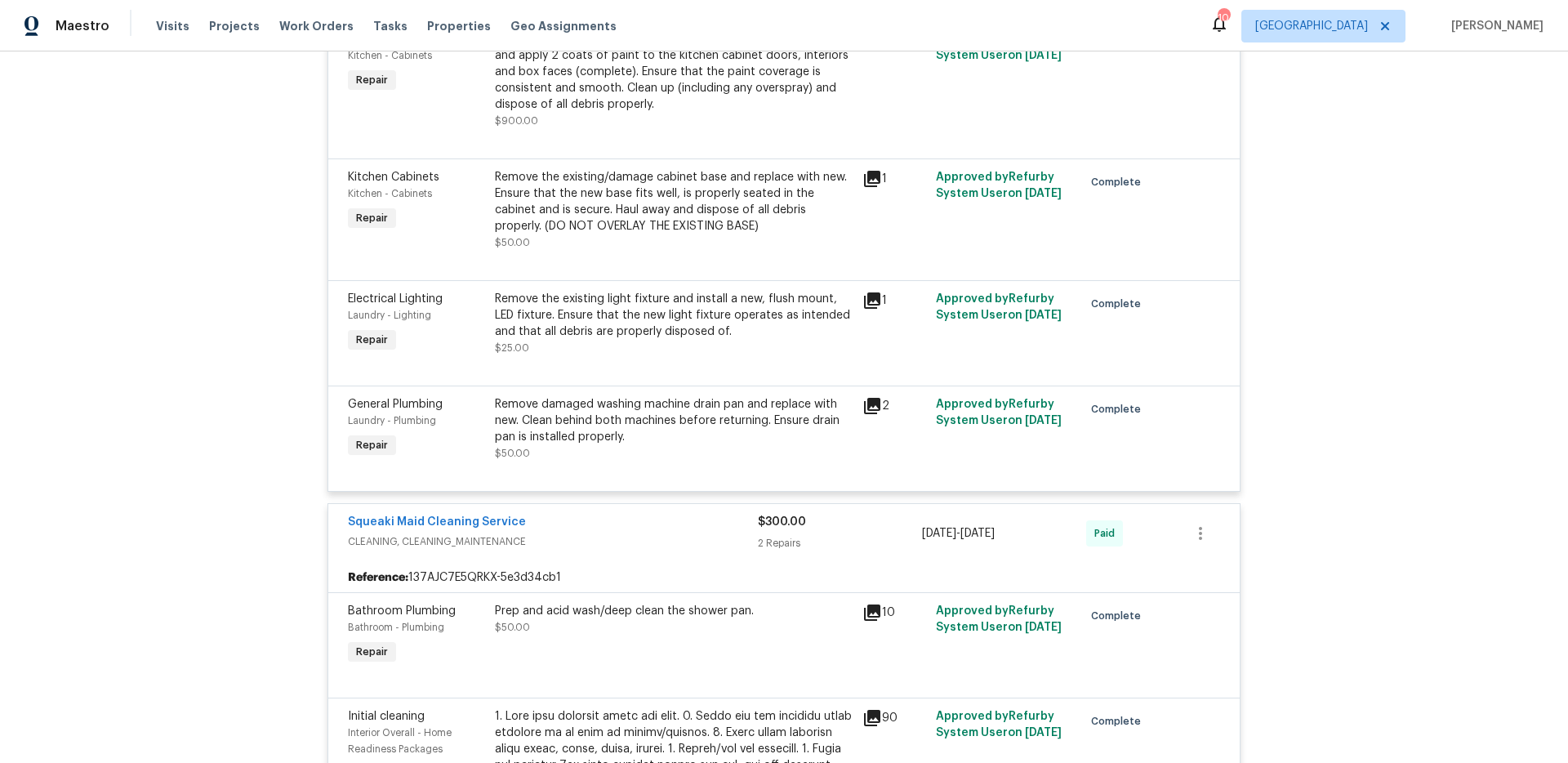
click at [221, 350] on div "Back to all projects 14123 Tranters Creek Ln, Charlotte, NC 28273 2 Beds | 2 1/…" at bounding box center [784, 407] width 1568 height 711
click at [864, 403] on icon at bounding box center [872, 406] width 16 height 16
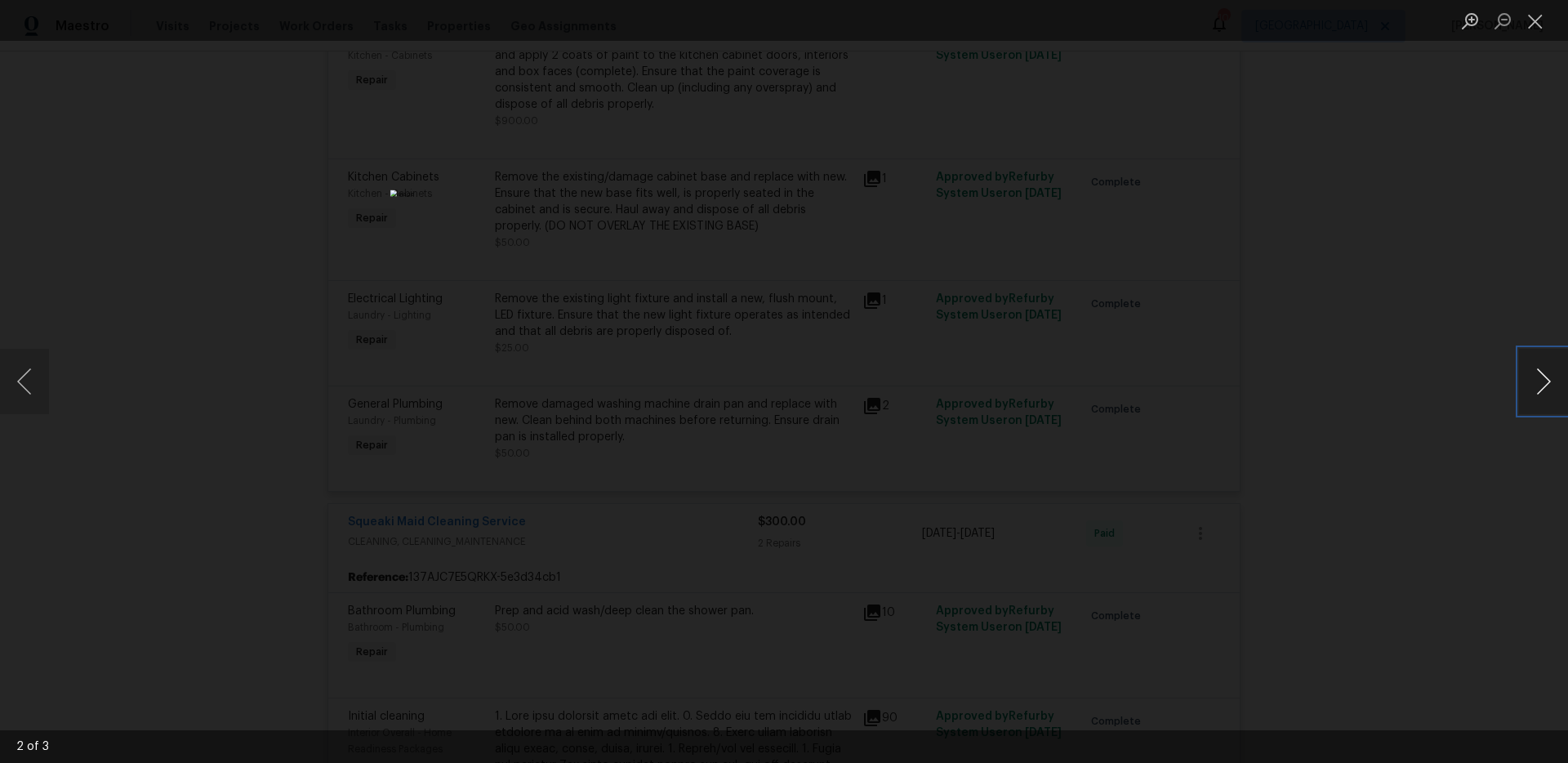
click at [1545, 391] on button "Next image" at bounding box center [1543, 382] width 49 height 66
click at [1551, 368] on button "Next image" at bounding box center [1543, 382] width 49 height 66
click at [1534, 393] on button "Next image" at bounding box center [1543, 382] width 49 height 66
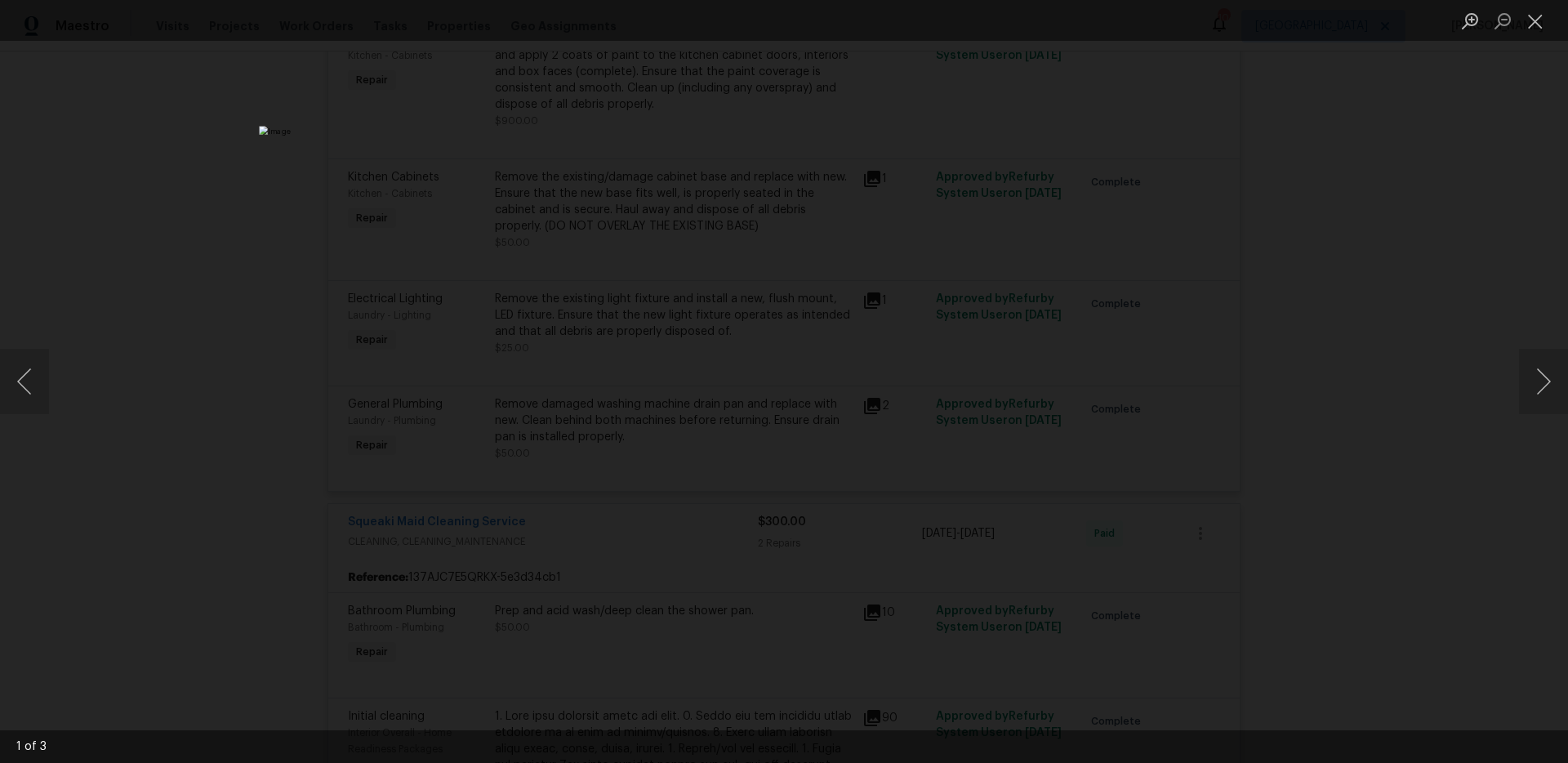
click at [1160, 160] on div "Lightbox" at bounding box center [784, 382] width 1568 height 763
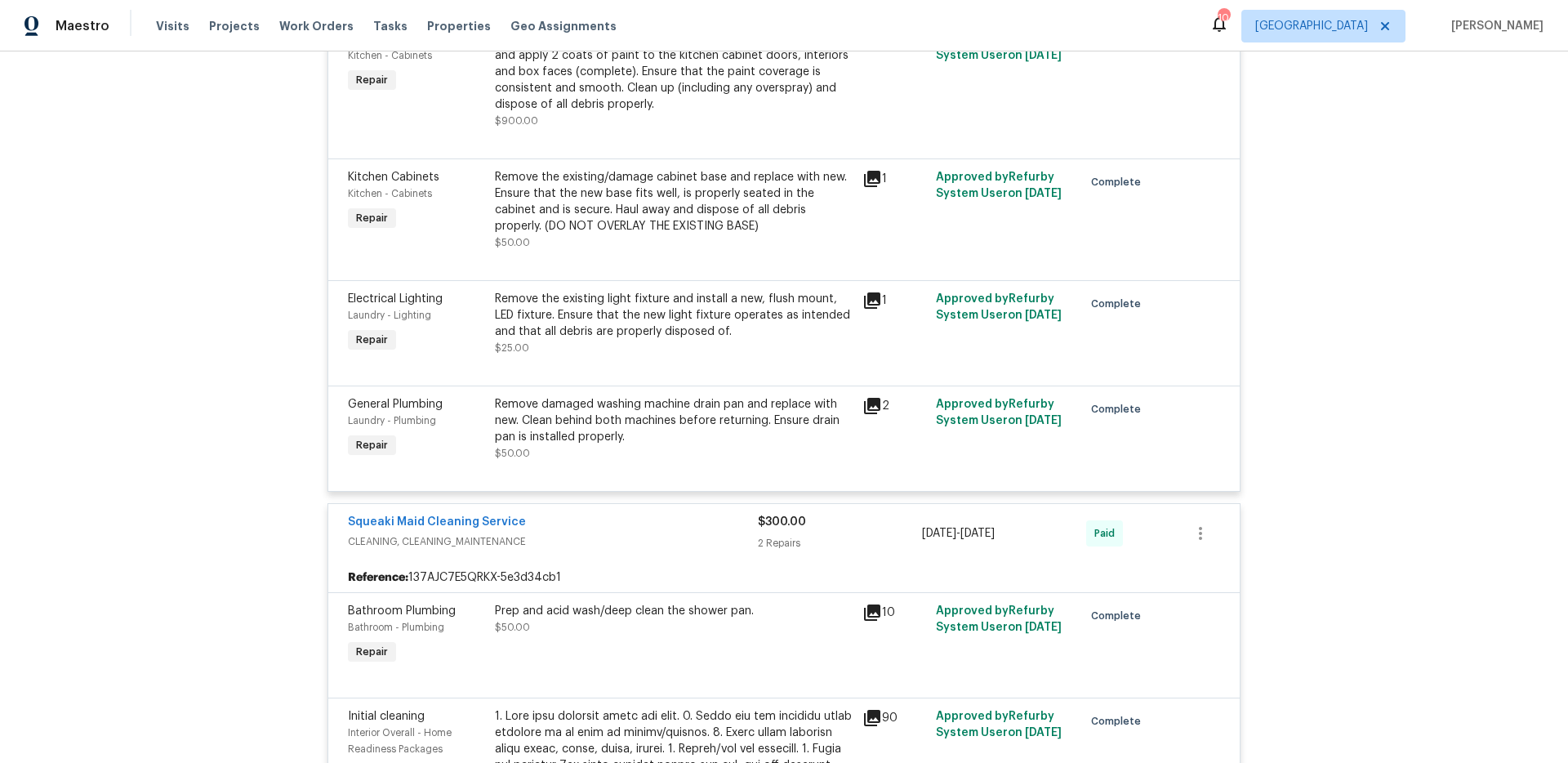
click at [1550, 235] on div "Back to all projects 14123 Tranters Creek Ln, Charlotte, NC 28273 2 Beds | 2 1/…" at bounding box center [784, 407] width 1568 height 711
click at [1339, 262] on div "Back to all projects 14123 Tranters Creek Ln, Charlotte, NC 28273 2 Beds | 2 1/…" at bounding box center [784, 407] width 1568 height 711
click at [1366, 249] on div "Back to all projects 14123 Tranters Creek Ln, Charlotte, NC 28273 2 Beds | 2 1/…" at bounding box center [784, 407] width 1568 height 711
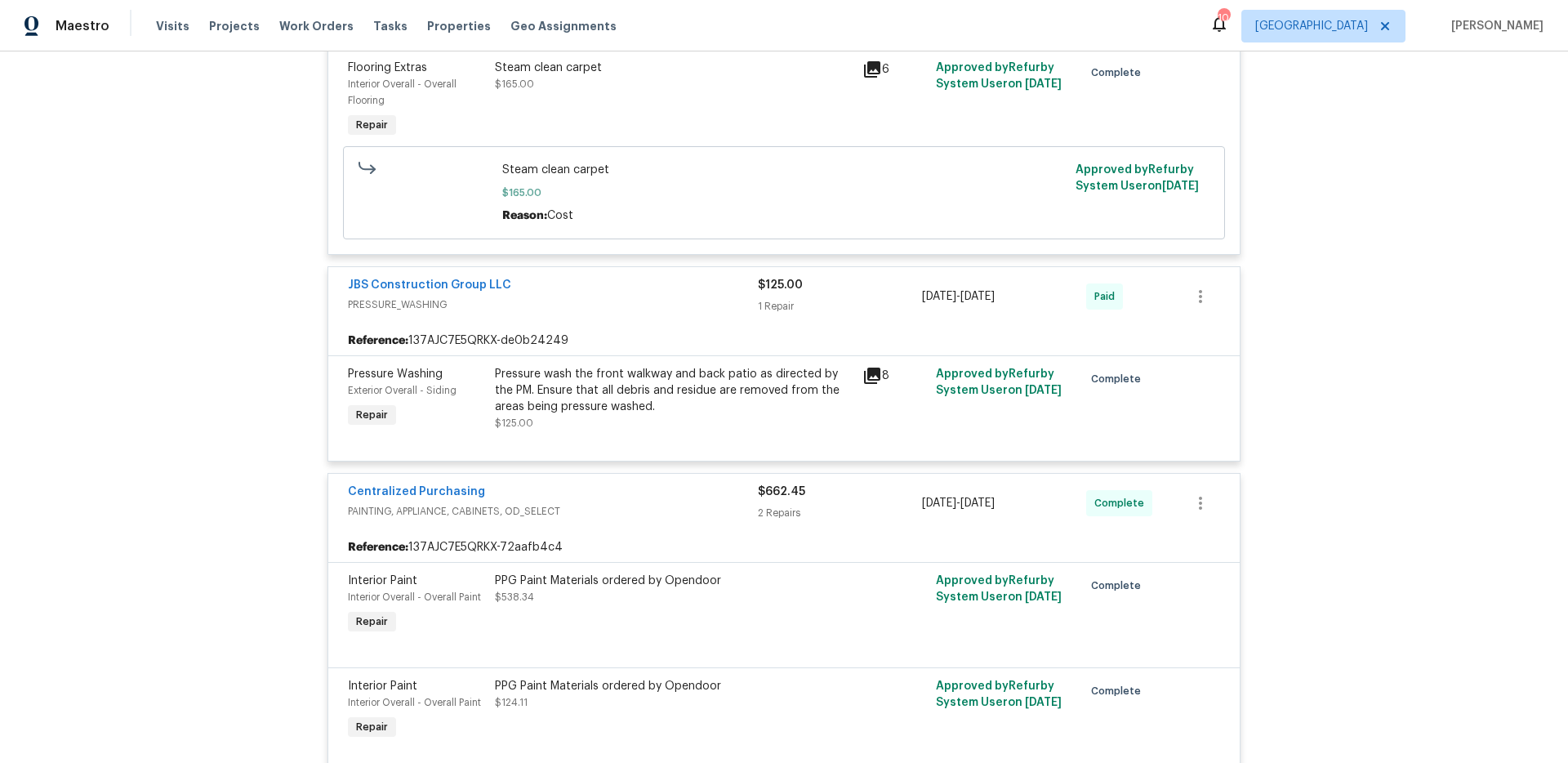
scroll to position [0, 0]
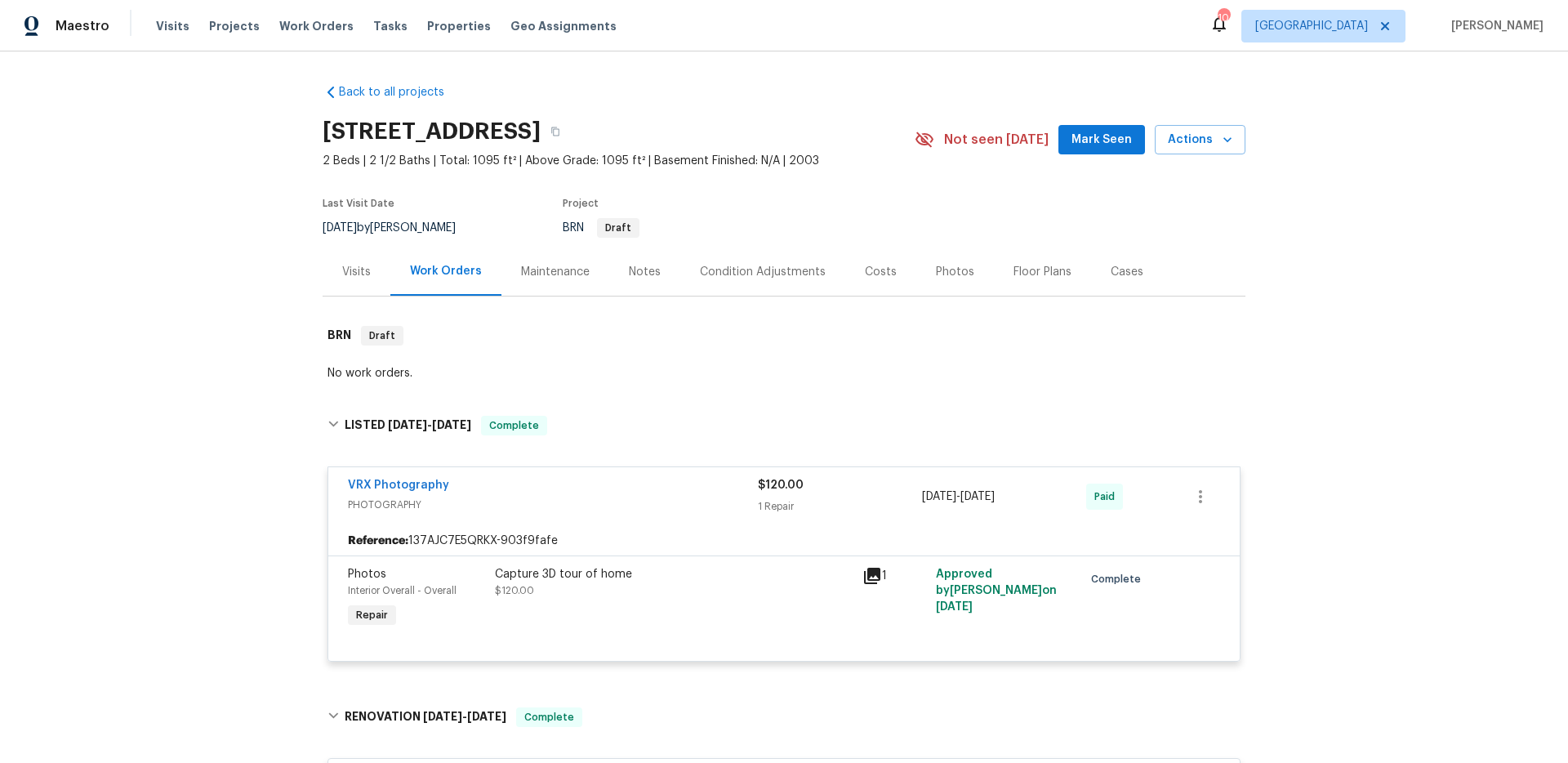
click at [1228, 56] on div "Back to all projects 14123 Tranters Creek Ln, Charlotte, NC 28273 2 Beds | 2 1/…" at bounding box center [784, 407] width 1568 height 711
click at [1112, 36] on div "Maestro Visits Projects Work Orders Tasks Properties Geo Assignments 104 Atlant…" at bounding box center [784, 25] width 1568 height 52
drag, startPoint x: 508, startPoint y: 142, endPoint x: 813, endPoint y: 125, distance: 305.5
click at [540, 125] on h2 "[STREET_ADDRESS]" at bounding box center [431, 131] width 218 height 16
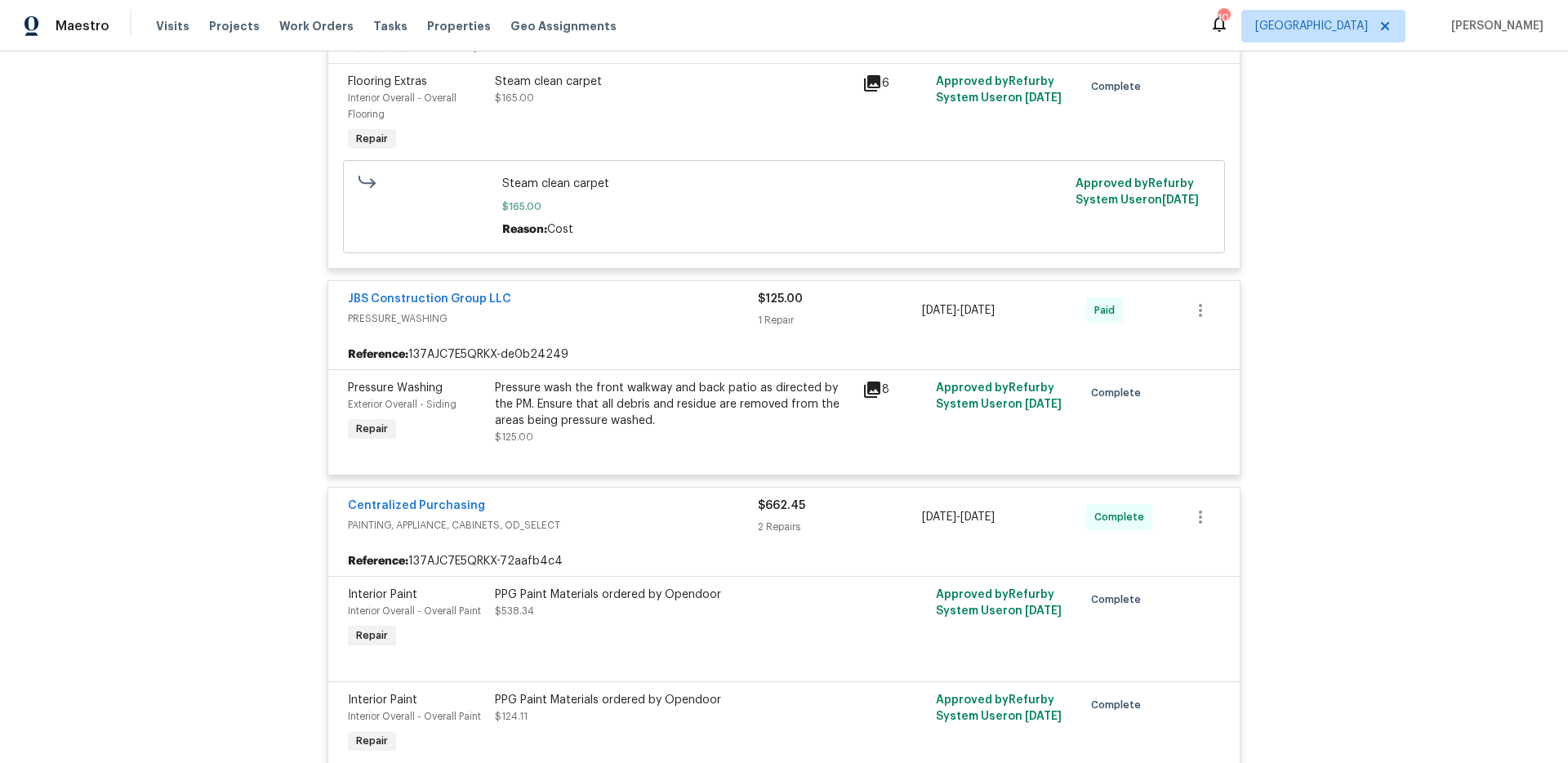
scroll to position [785, 0]
